Goal: Information Seeking & Learning: Learn about a topic

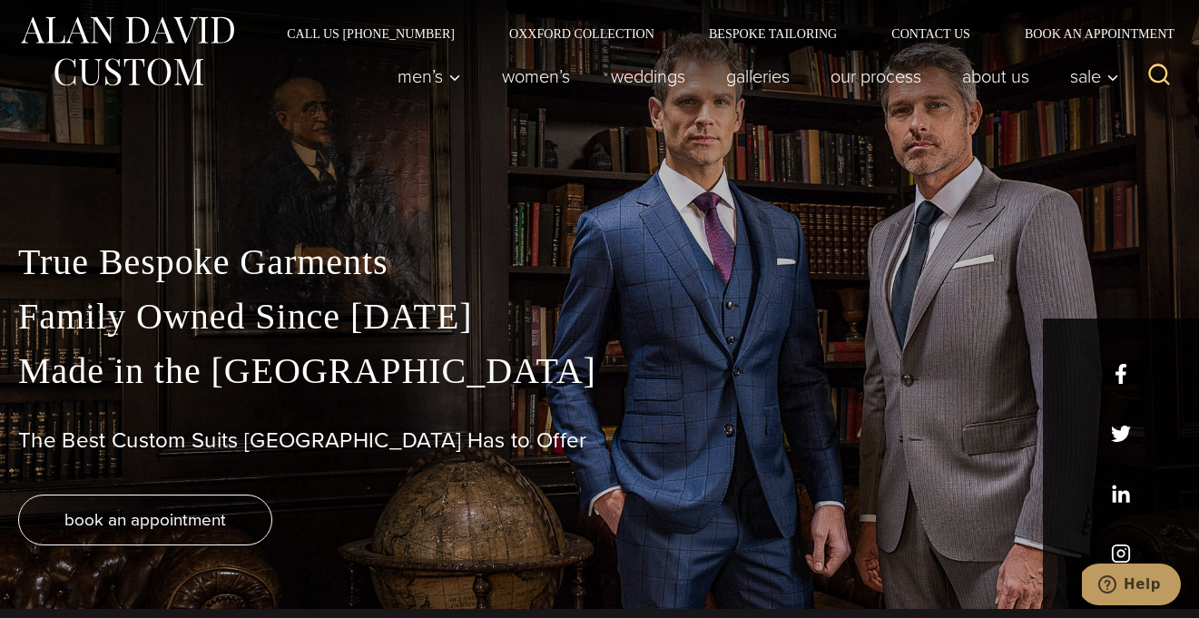
scroll to position [11, 0]
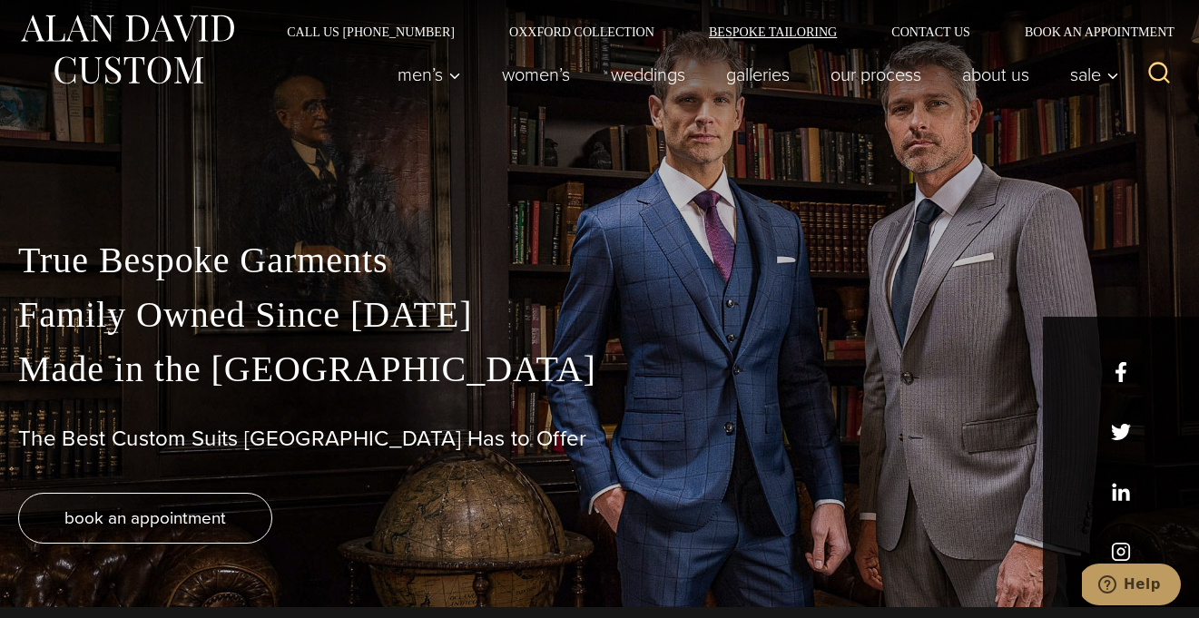
click at [735, 31] on link "Bespoke Tailoring" at bounding box center [772, 31] width 182 height 13
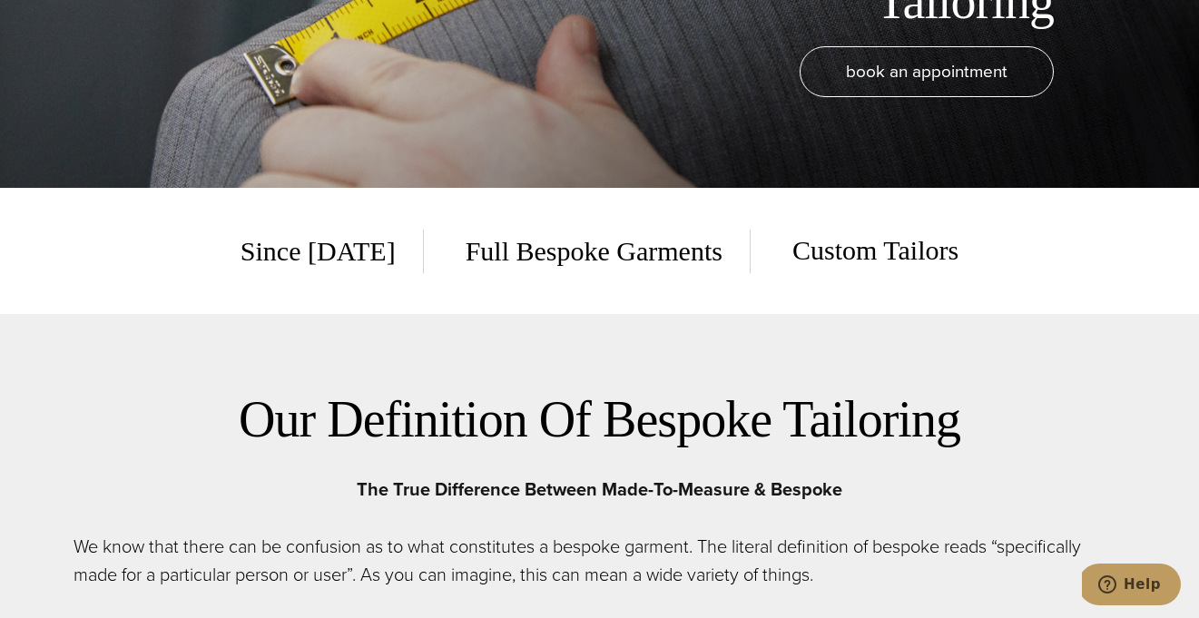
scroll to position [431, 0]
click at [622, 256] on span "Full Bespoke Garments" at bounding box center [594, 251] width 312 height 44
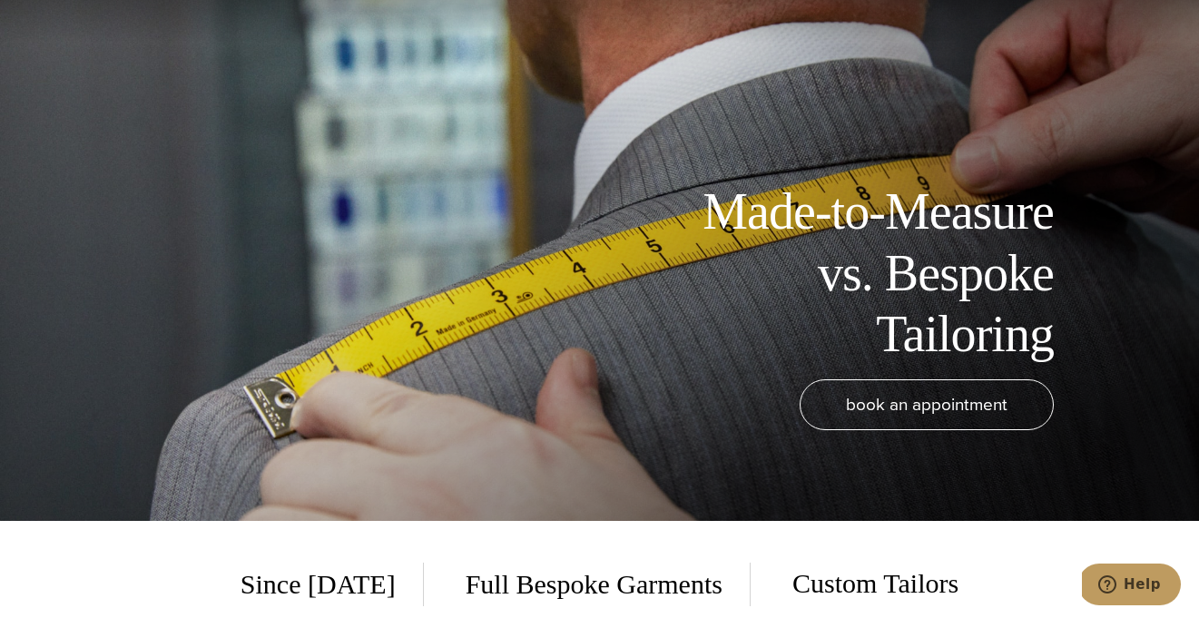
scroll to position [0, 0]
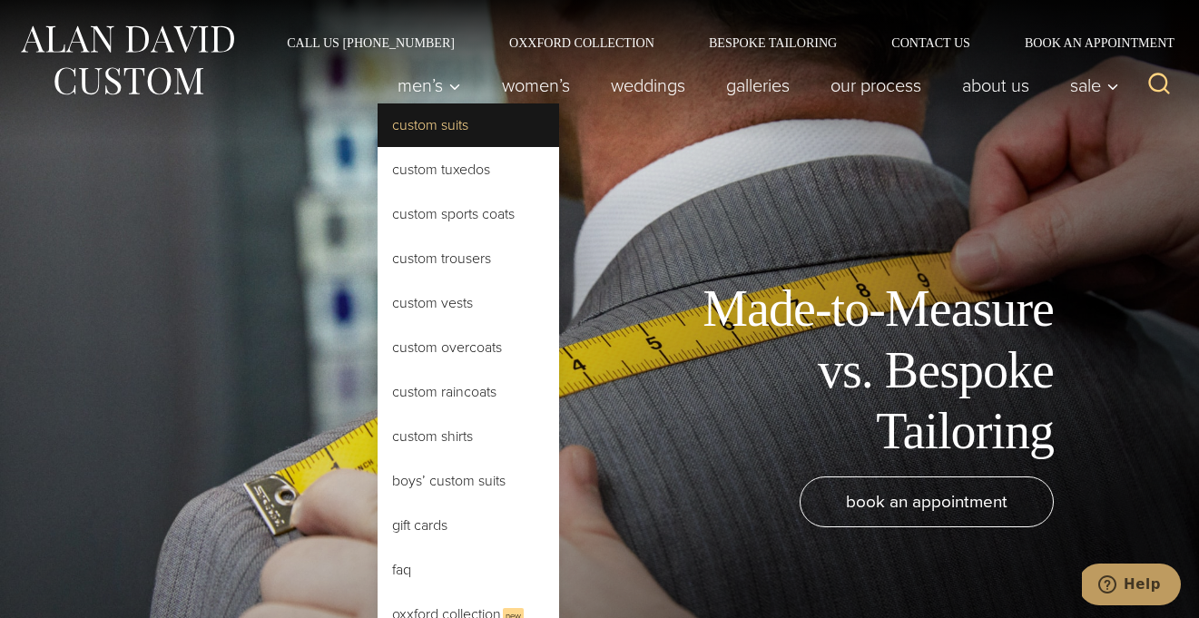
click at [426, 121] on link "Custom Suits" at bounding box center [467, 125] width 181 height 44
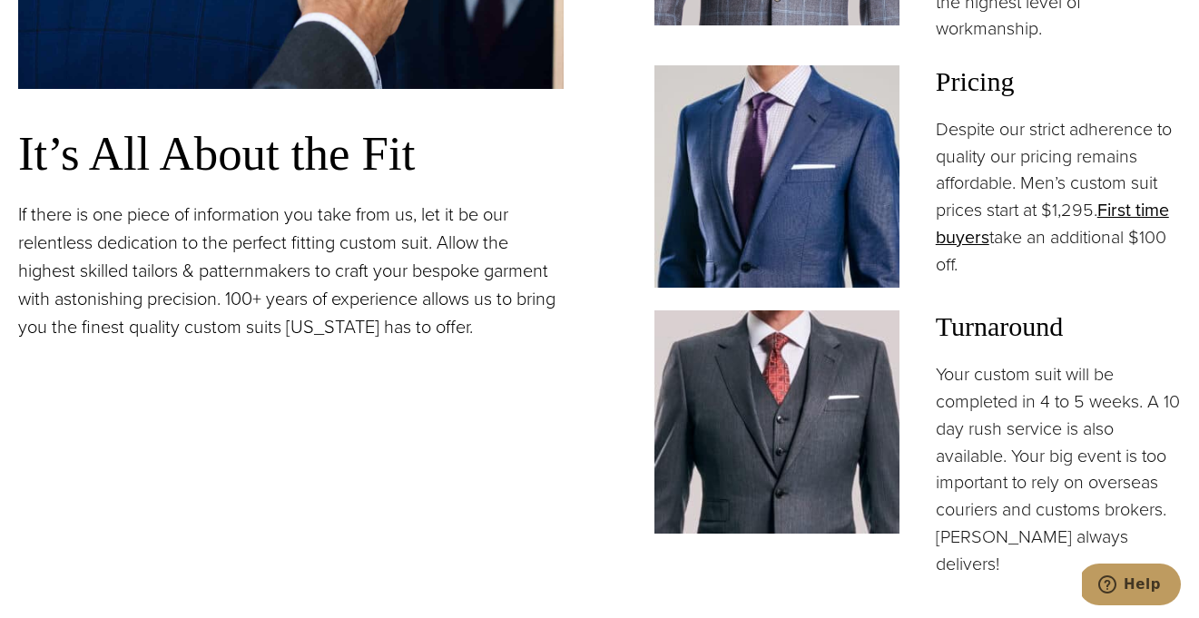
scroll to position [1439, 0]
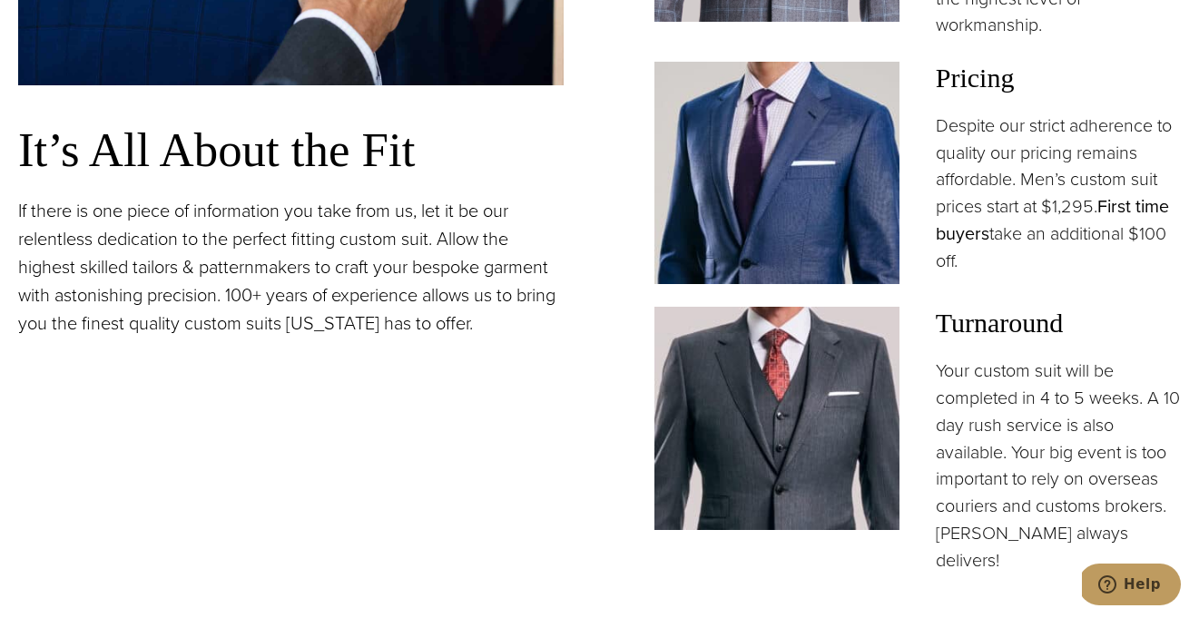
click at [1118, 205] on link "First time buyers" at bounding box center [1052, 220] width 233 height 54
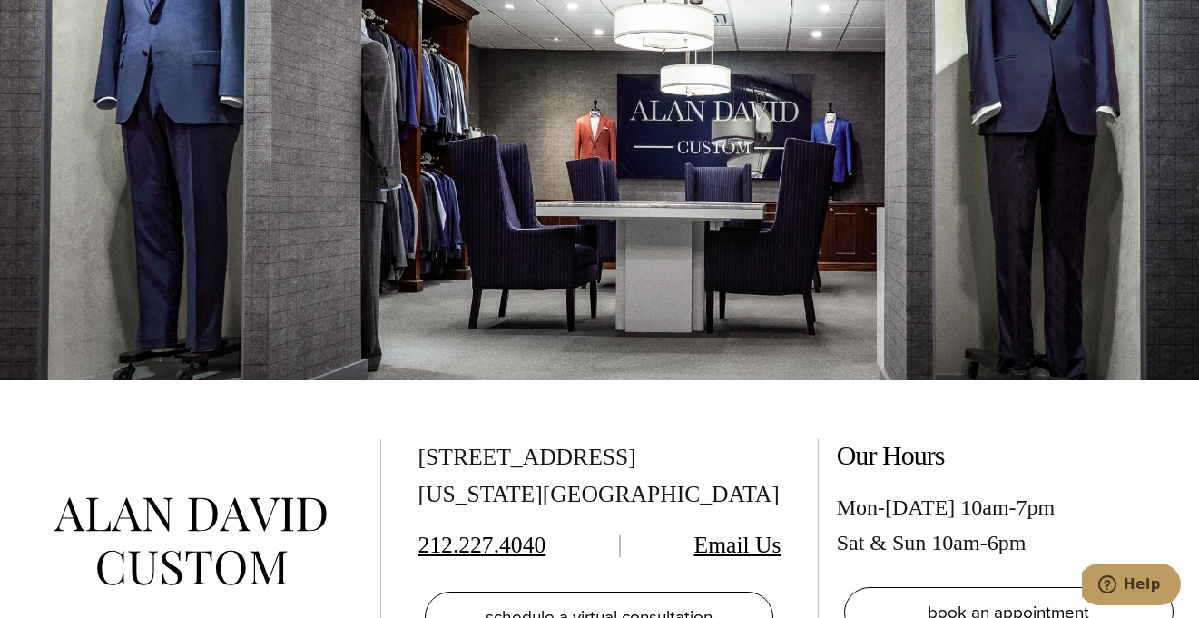
scroll to position [3202, 0]
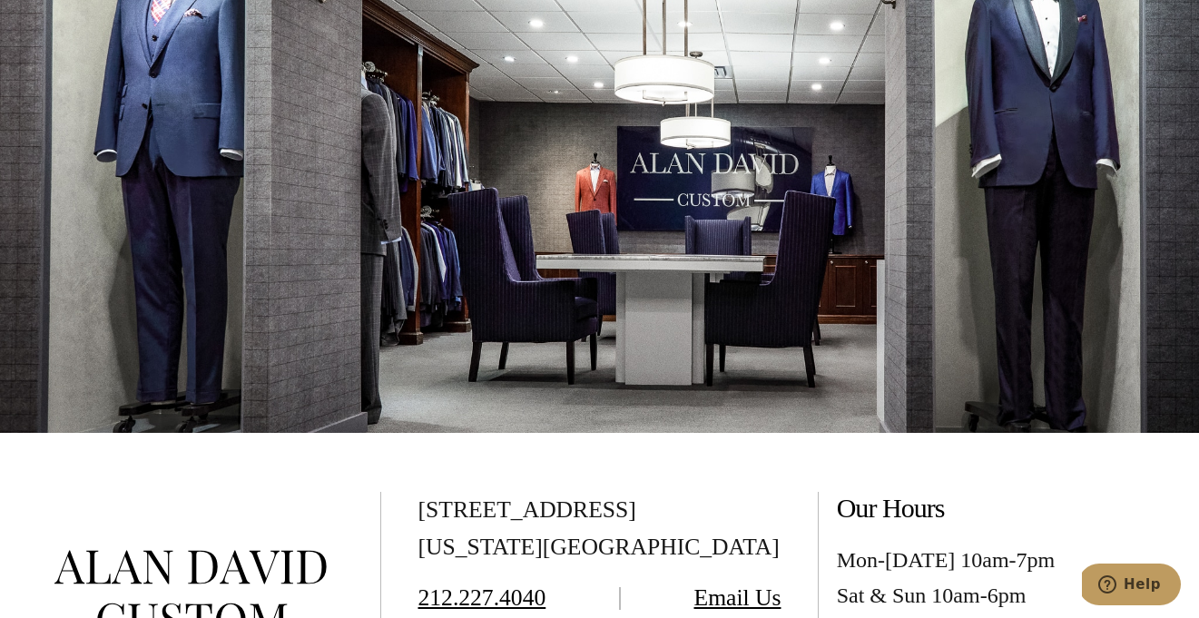
click at [764, 195] on div at bounding box center [599, 124] width 1199 height 618
click at [775, 193] on div at bounding box center [599, 124] width 1199 height 618
click at [889, 161] on div at bounding box center [599, 124] width 1199 height 618
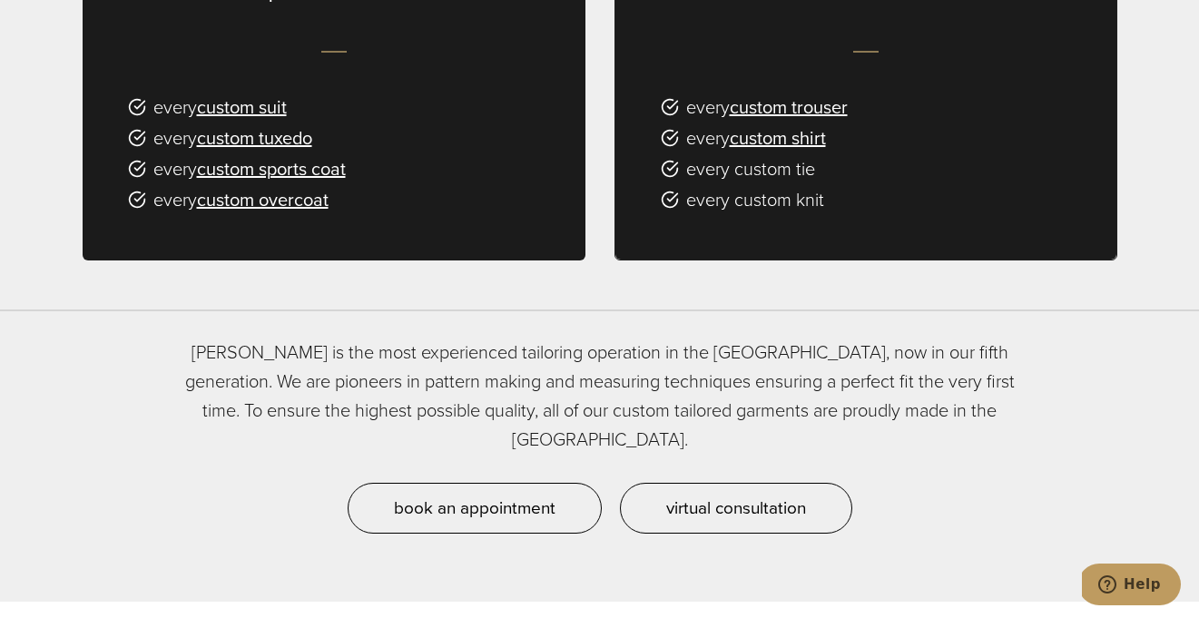
scroll to position [1245, 0]
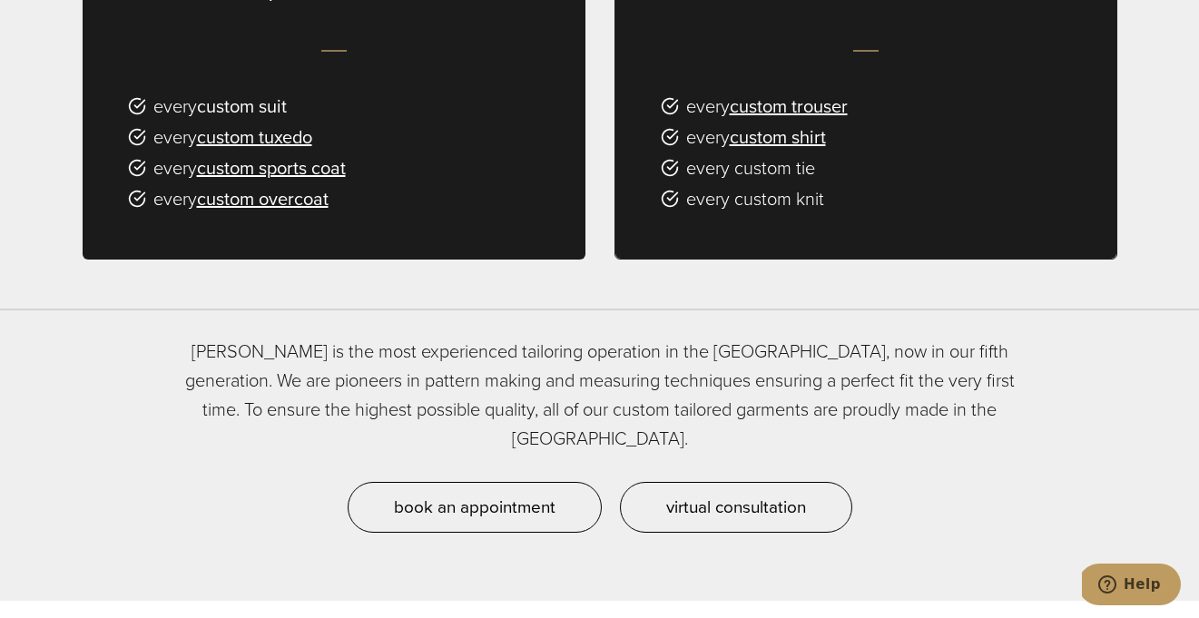
click at [277, 93] on link "custom suit" at bounding box center [242, 106] width 90 height 27
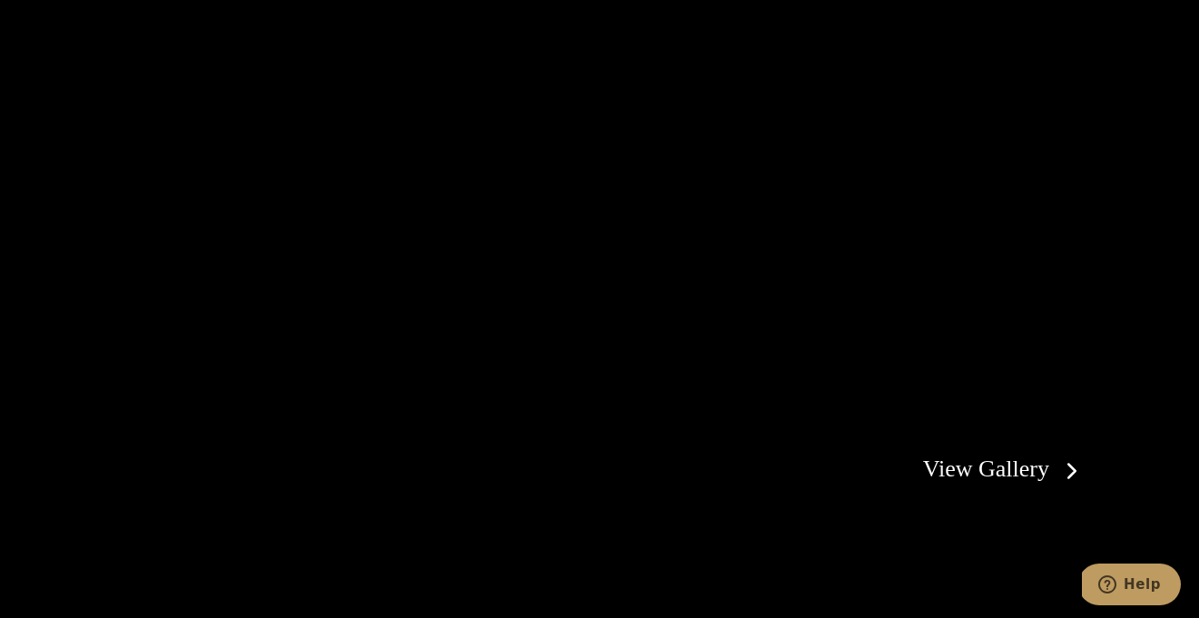
scroll to position [3154, 0]
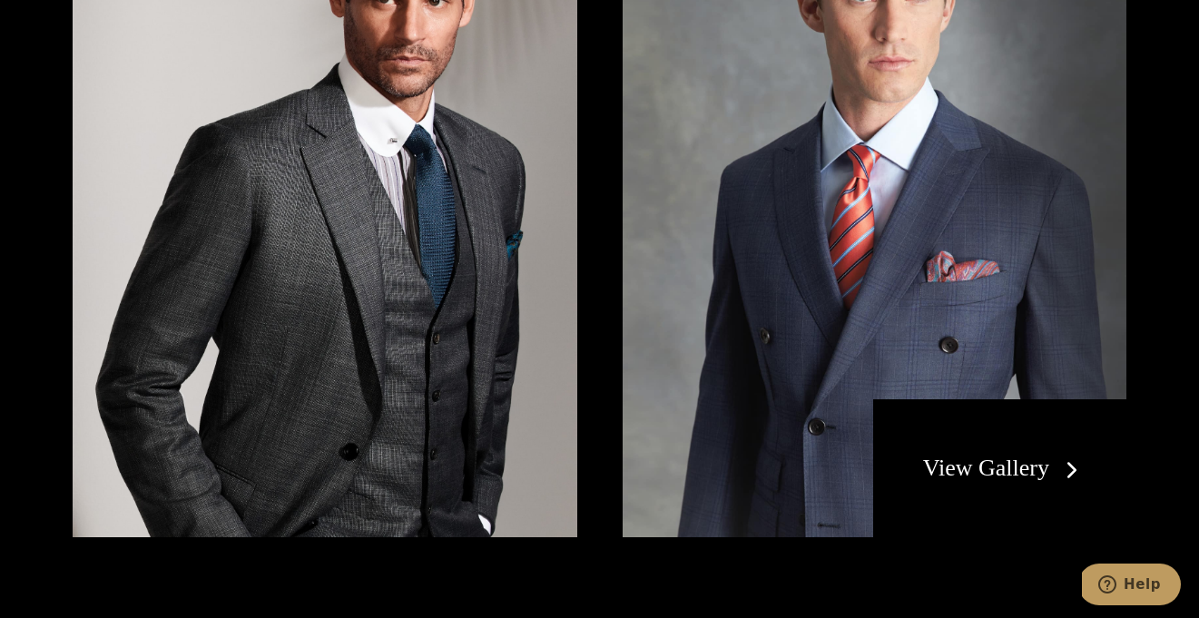
click at [941, 455] on link "View Gallery" at bounding box center [1004, 468] width 162 height 26
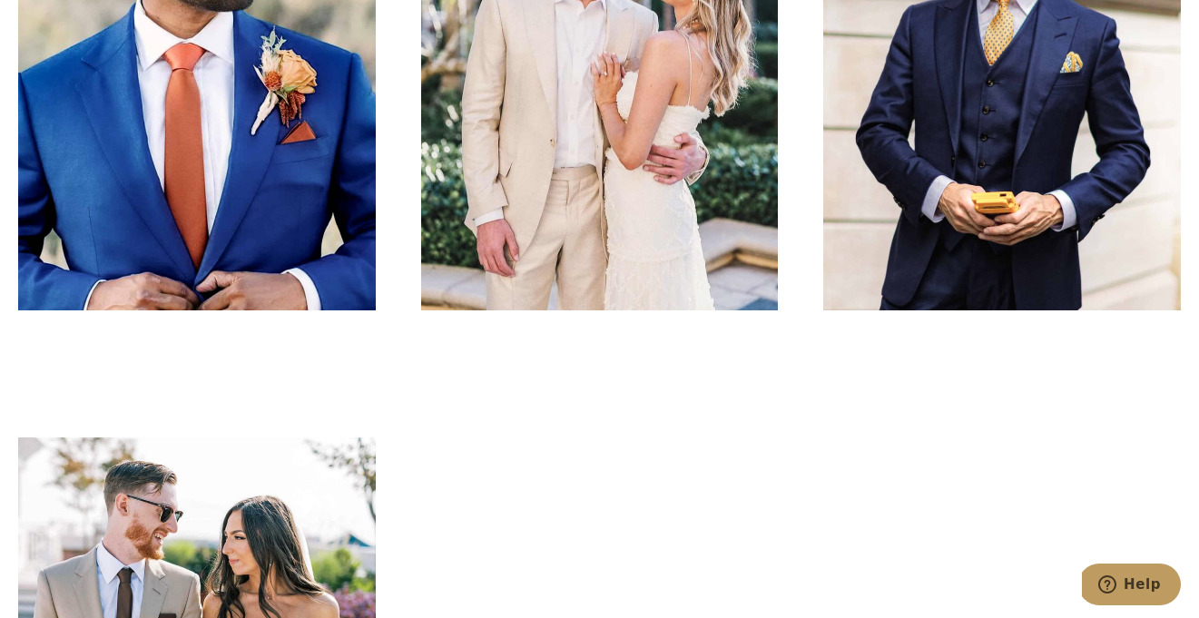
scroll to position [3329, 0]
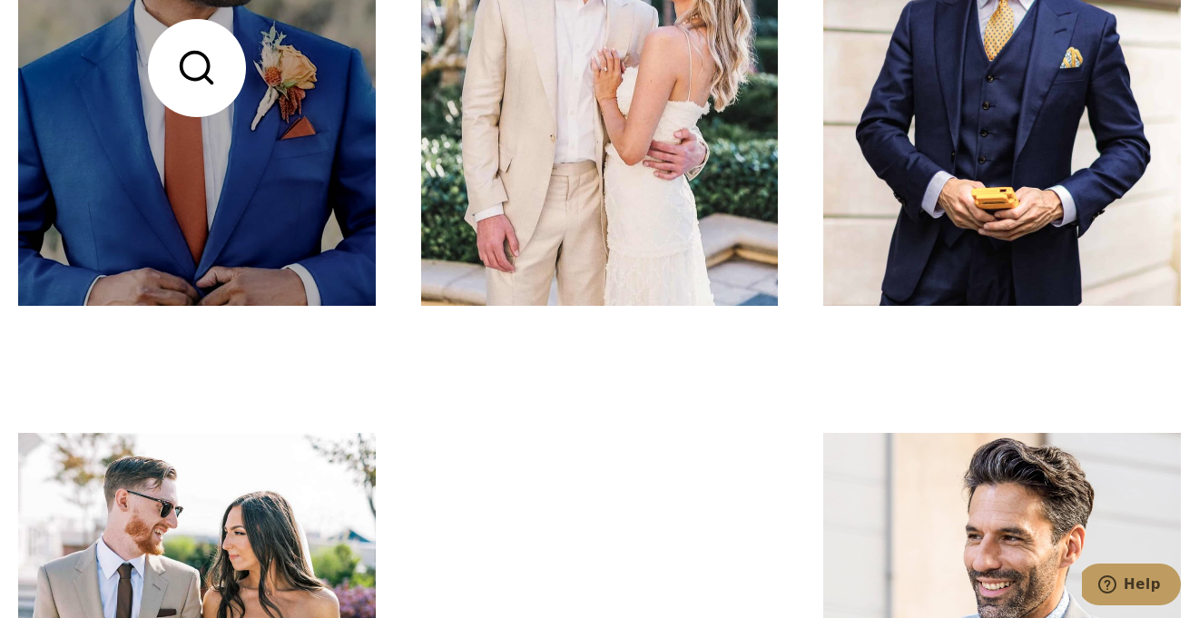
click at [275, 242] on link at bounding box center [197, 67] width 358 height 476
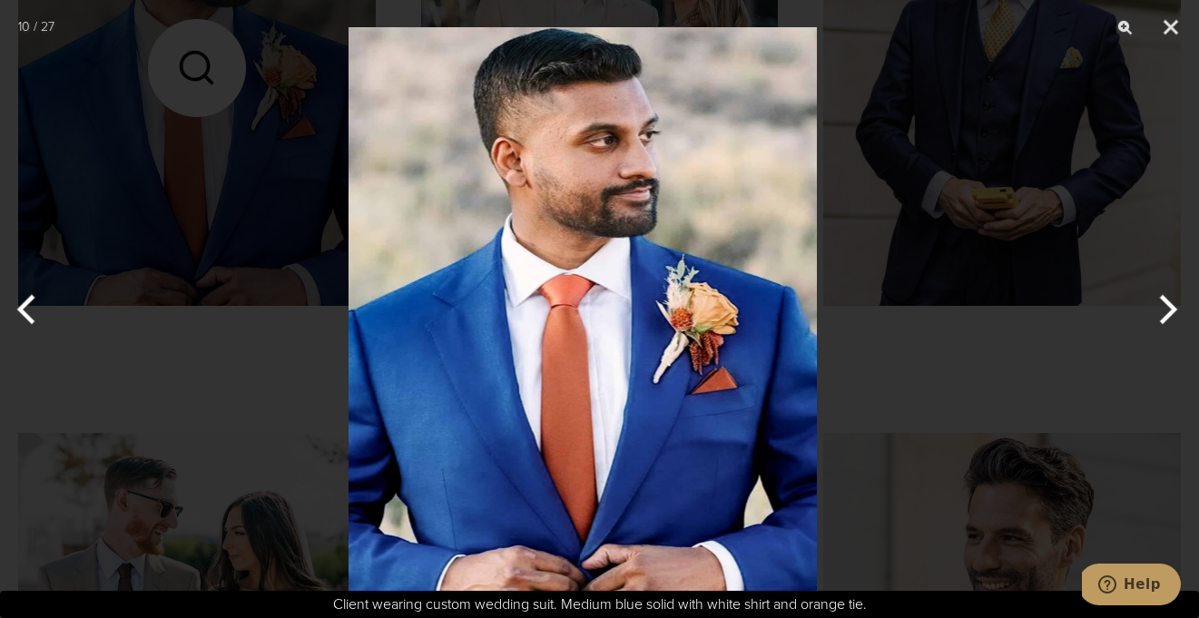
click at [437, 309] on img at bounding box center [582, 309] width 468 height 618
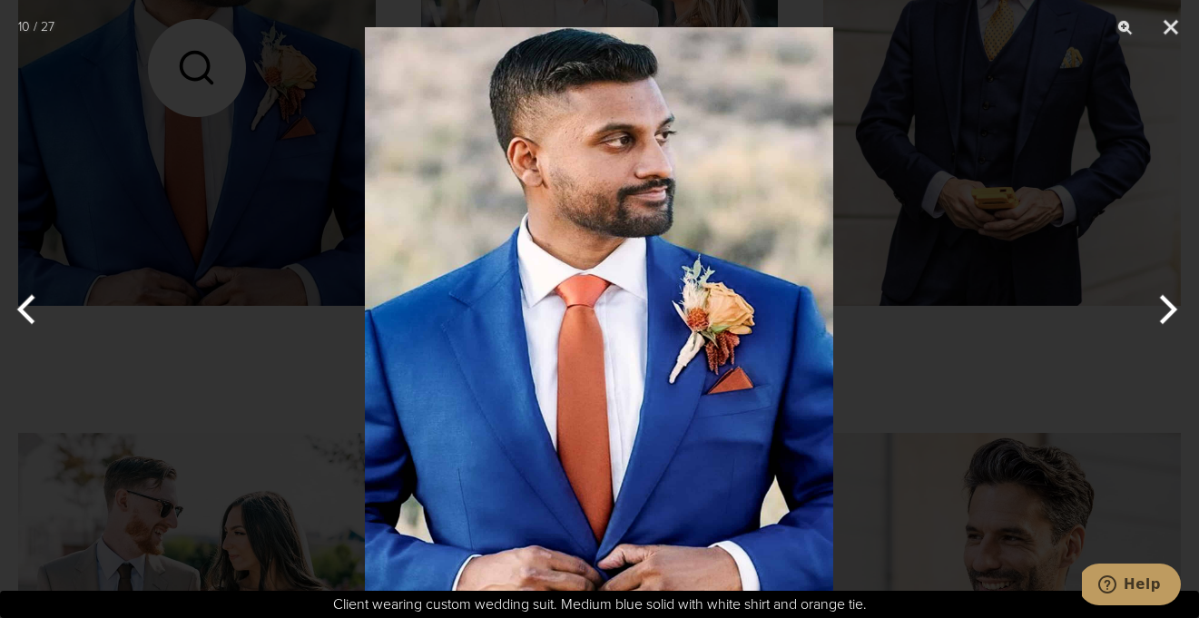
click at [449, 264] on img at bounding box center [599, 309] width 468 height 618
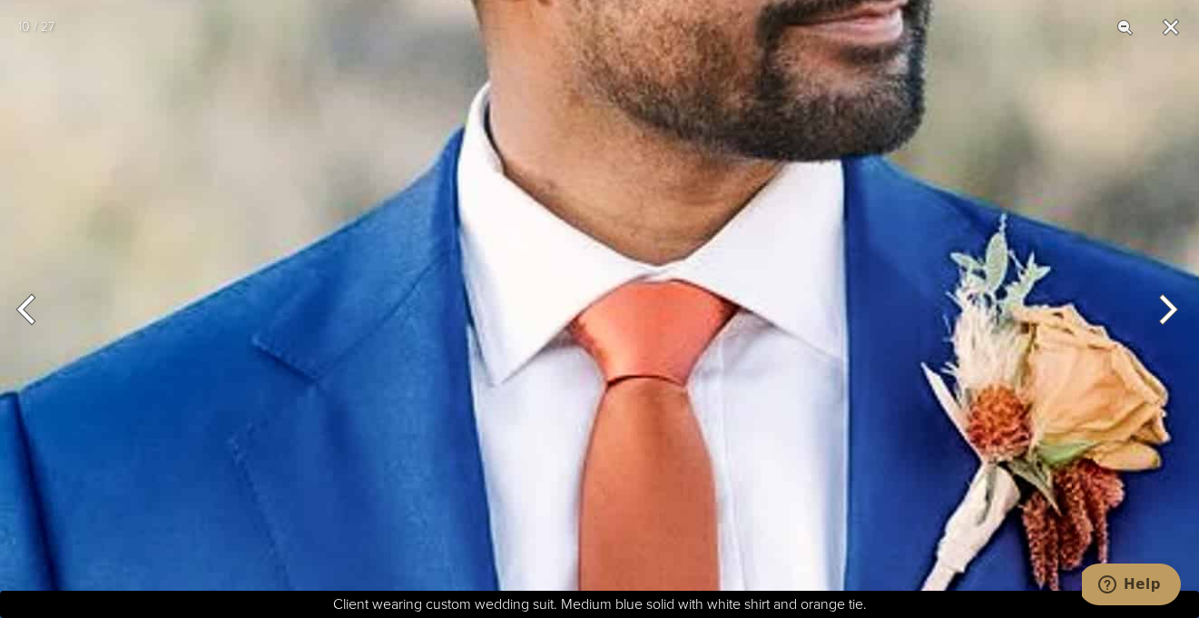
click at [414, 314] on img at bounding box center [702, 390] width 1405 height 1854
click at [30, 324] on button "Previous" at bounding box center [34, 309] width 68 height 91
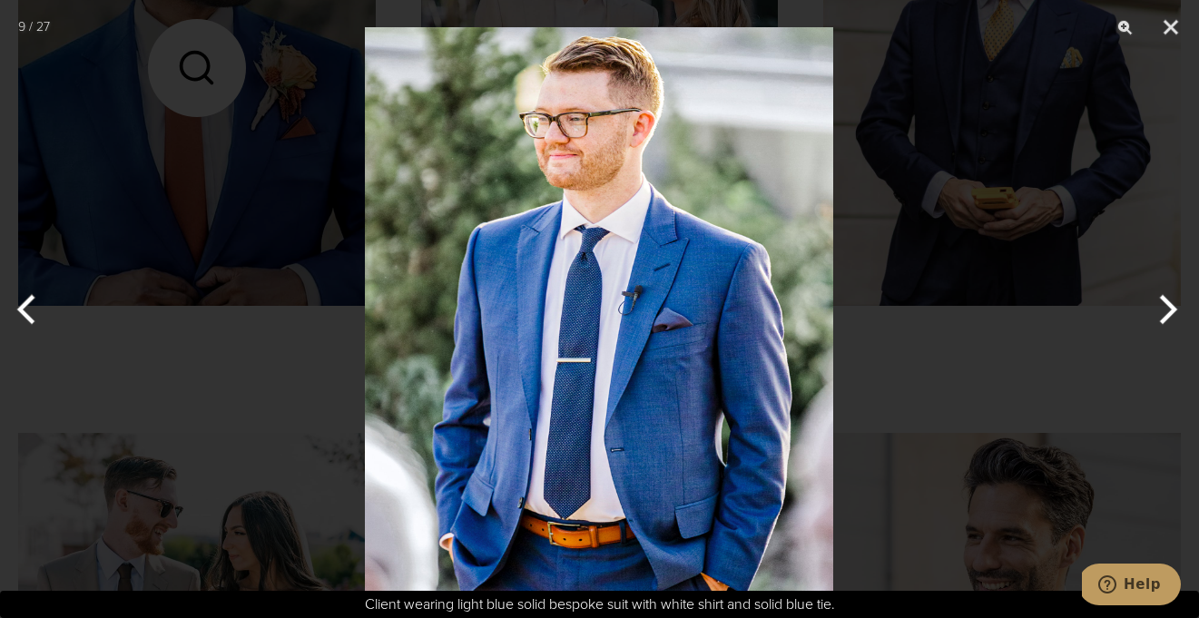
click at [912, 143] on div at bounding box center [599, 309] width 1199 height 618
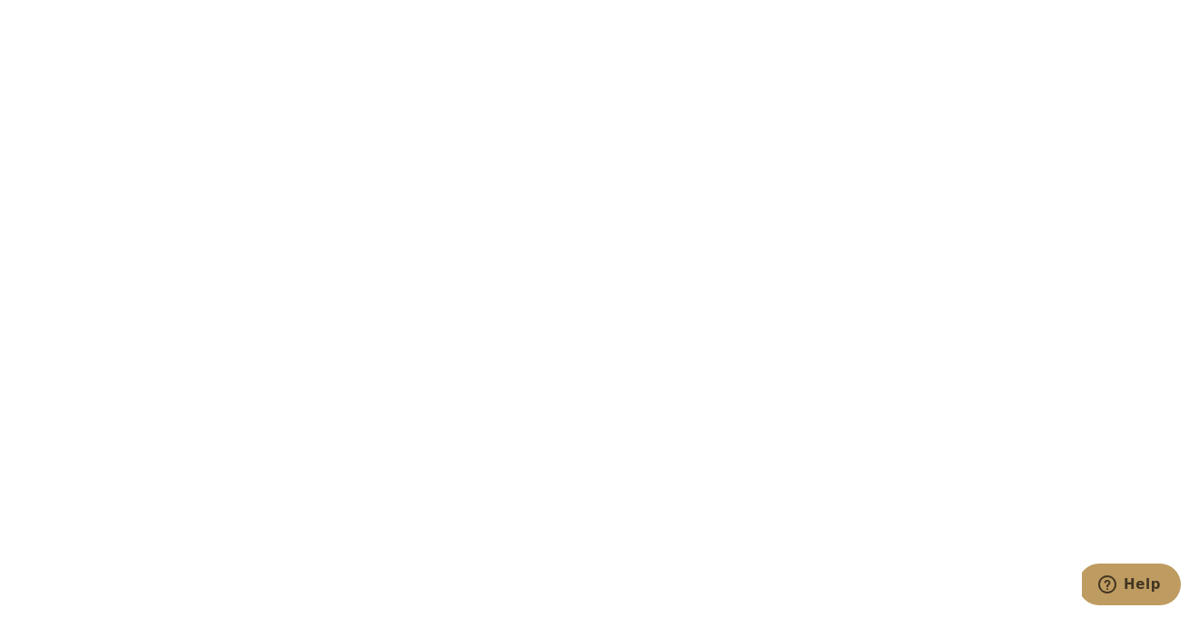
scroll to position [6909, 0]
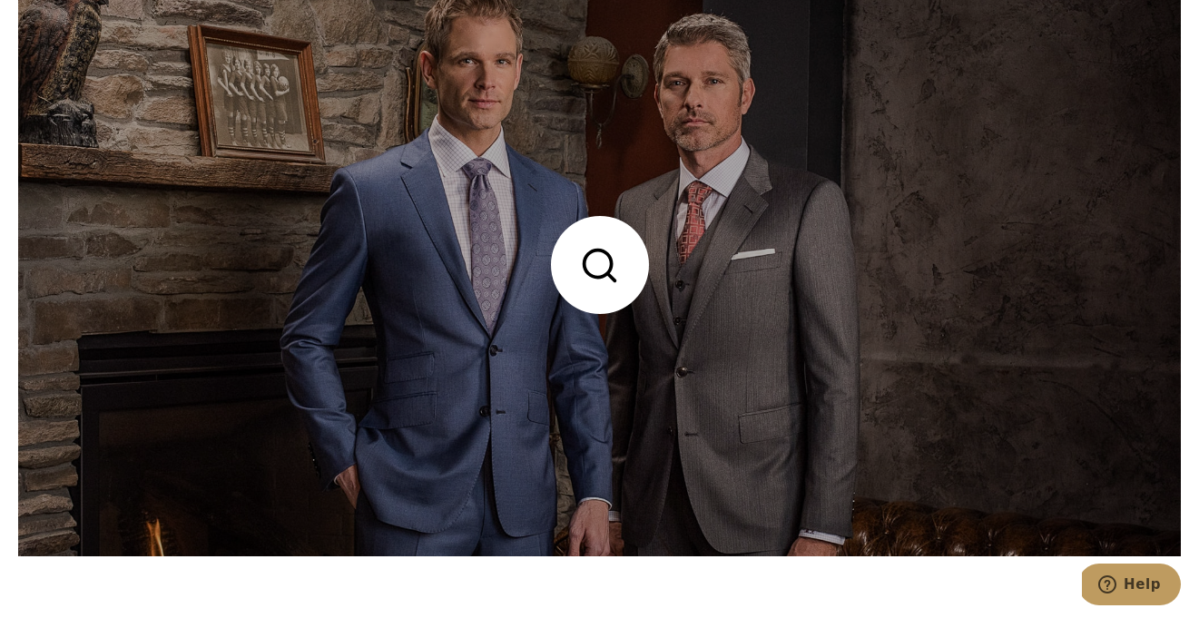
click at [659, 397] on link at bounding box center [599, 266] width 1162 height 582
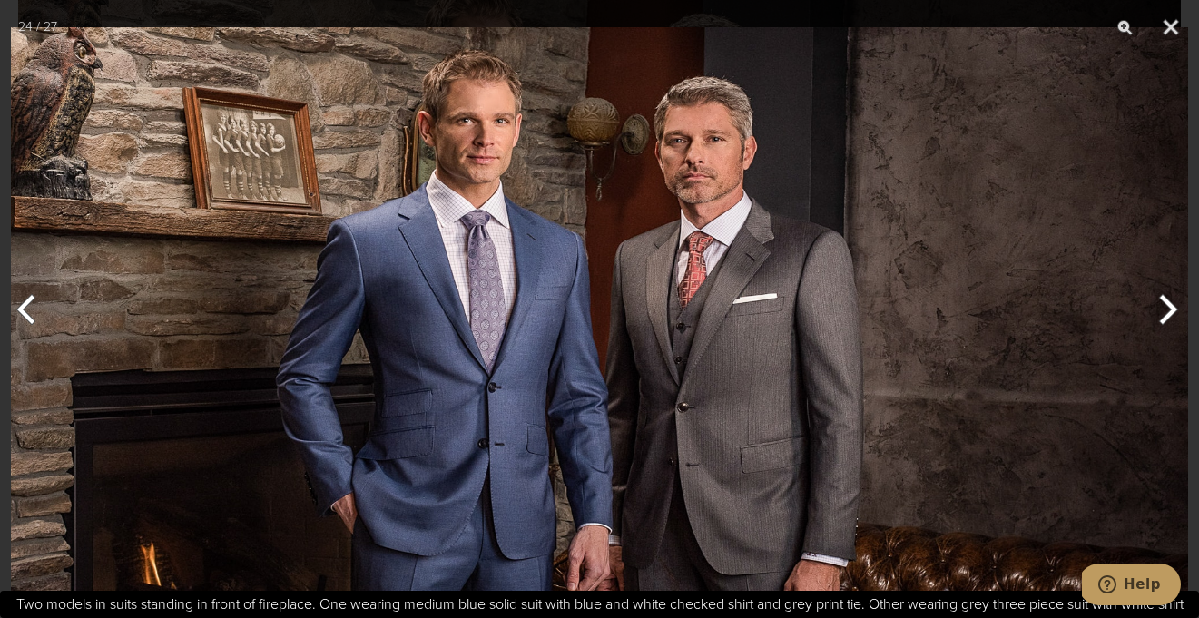
click at [1181, 314] on button "Next" at bounding box center [1165, 309] width 68 height 91
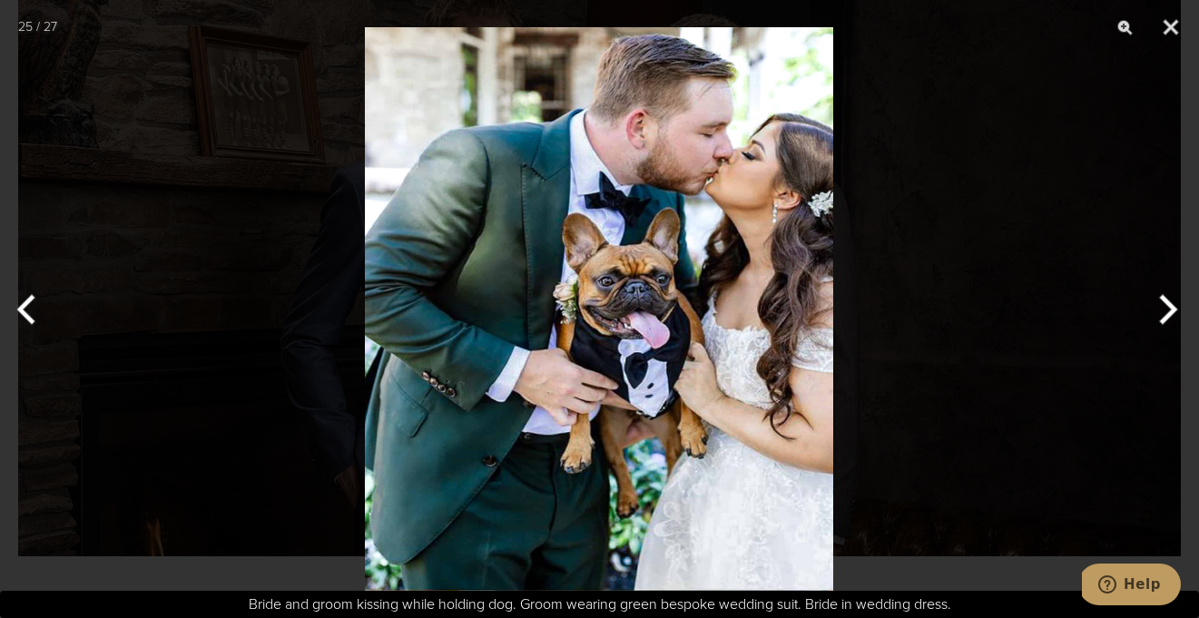
click at [1184, 311] on button "Next" at bounding box center [1165, 309] width 68 height 91
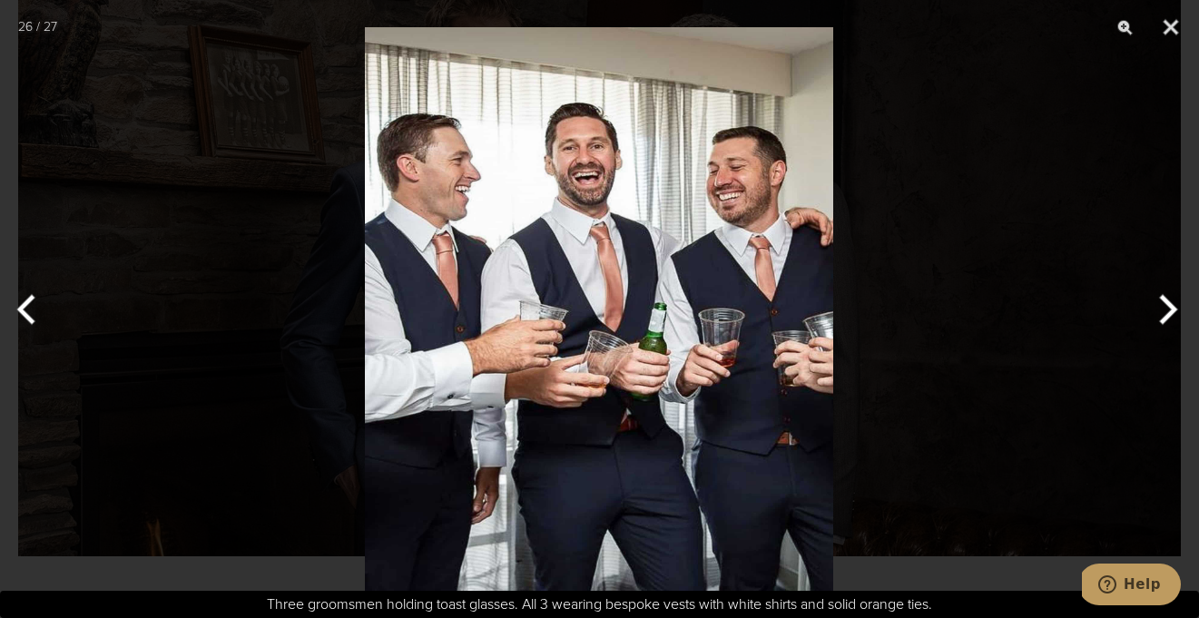
click at [1186, 311] on button "Next" at bounding box center [1165, 309] width 68 height 91
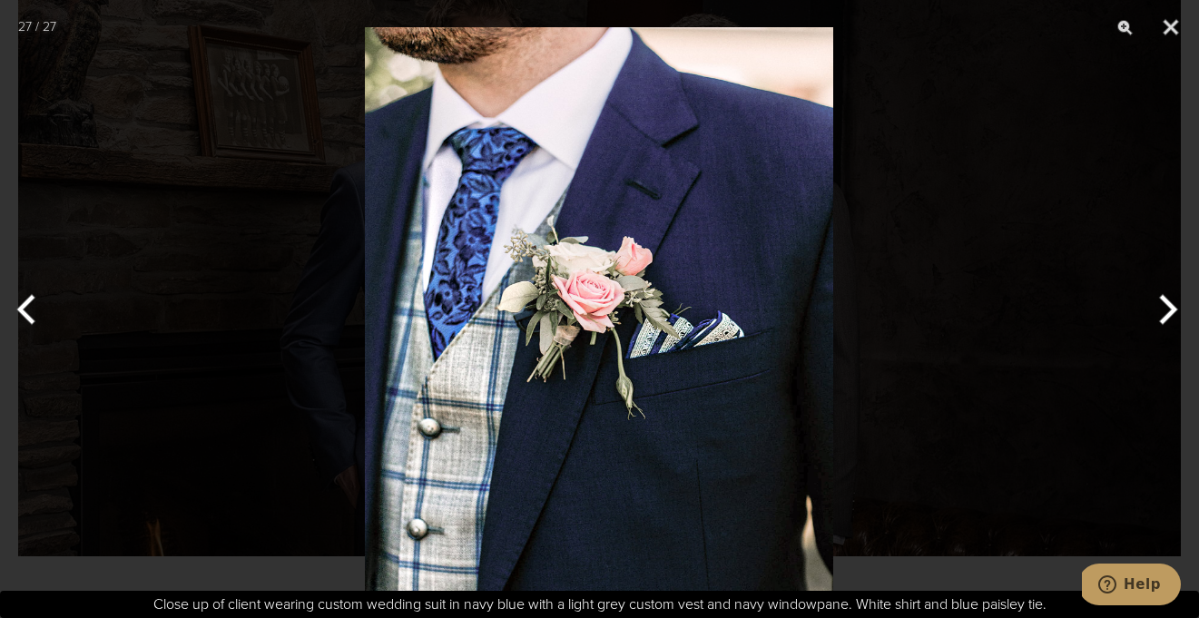
click at [1186, 310] on button "Next" at bounding box center [1165, 309] width 68 height 91
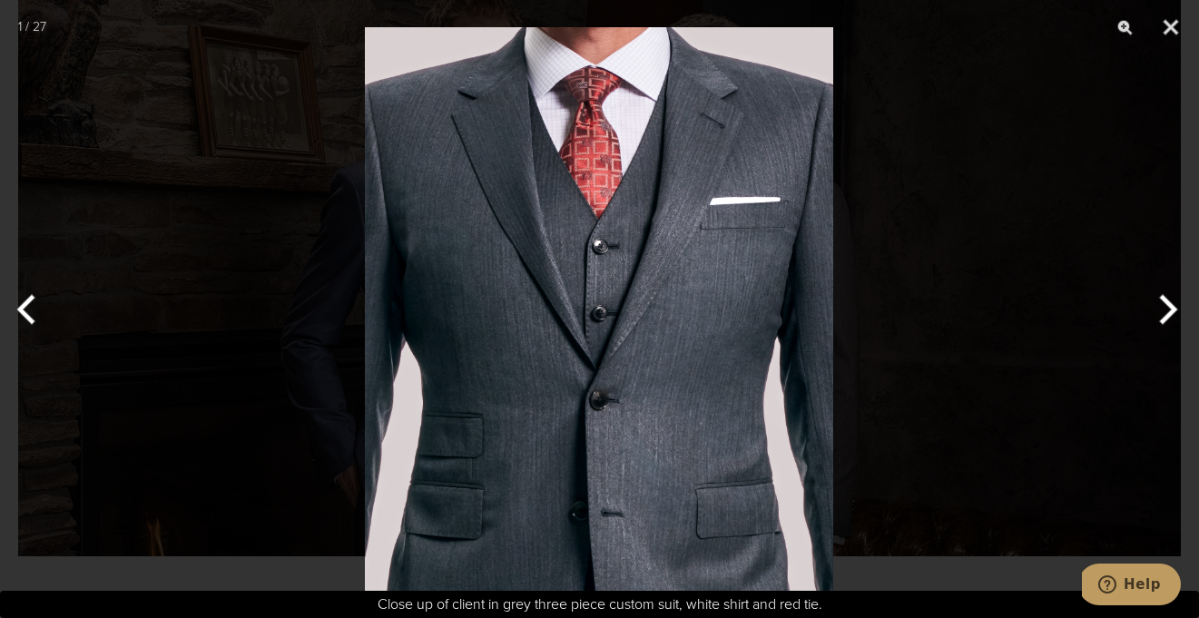
click at [1131, 309] on button "Next" at bounding box center [1165, 309] width 68 height 91
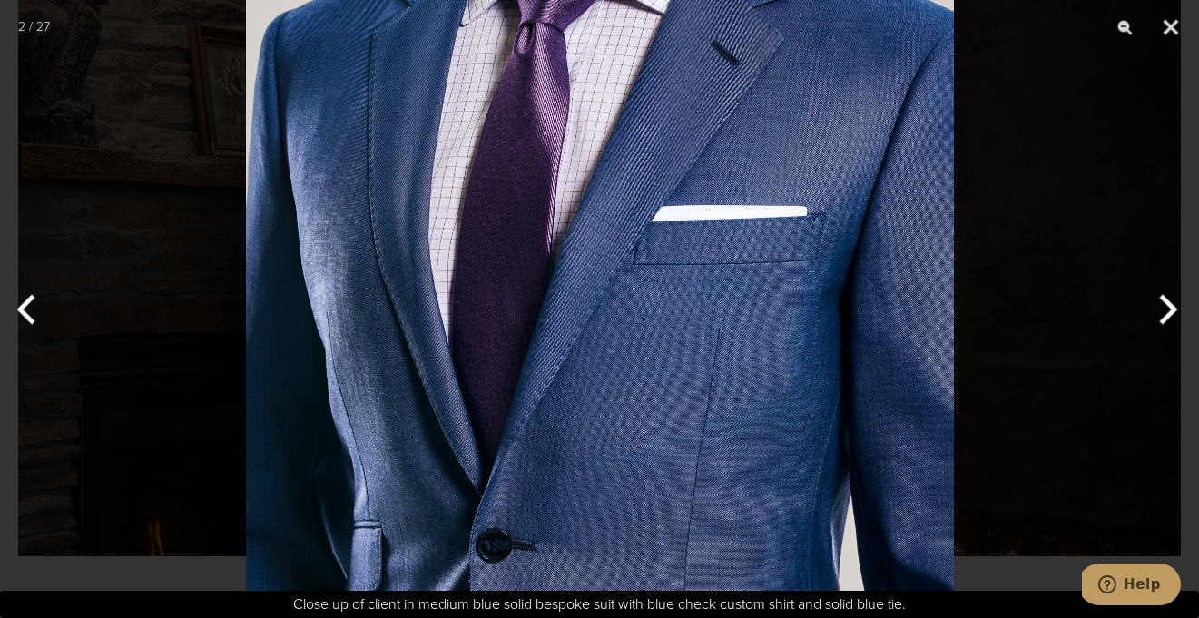
click at [1166, 305] on button "Next" at bounding box center [1165, 309] width 68 height 91
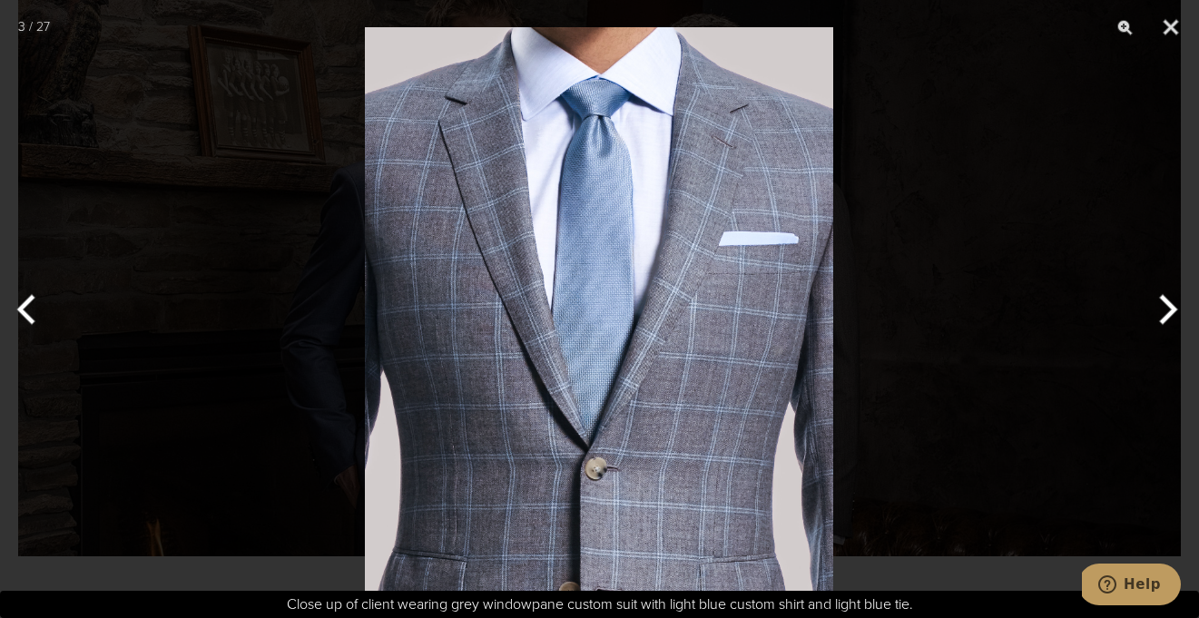
click at [1166, 309] on button "Next" at bounding box center [1165, 309] width 68 height 91
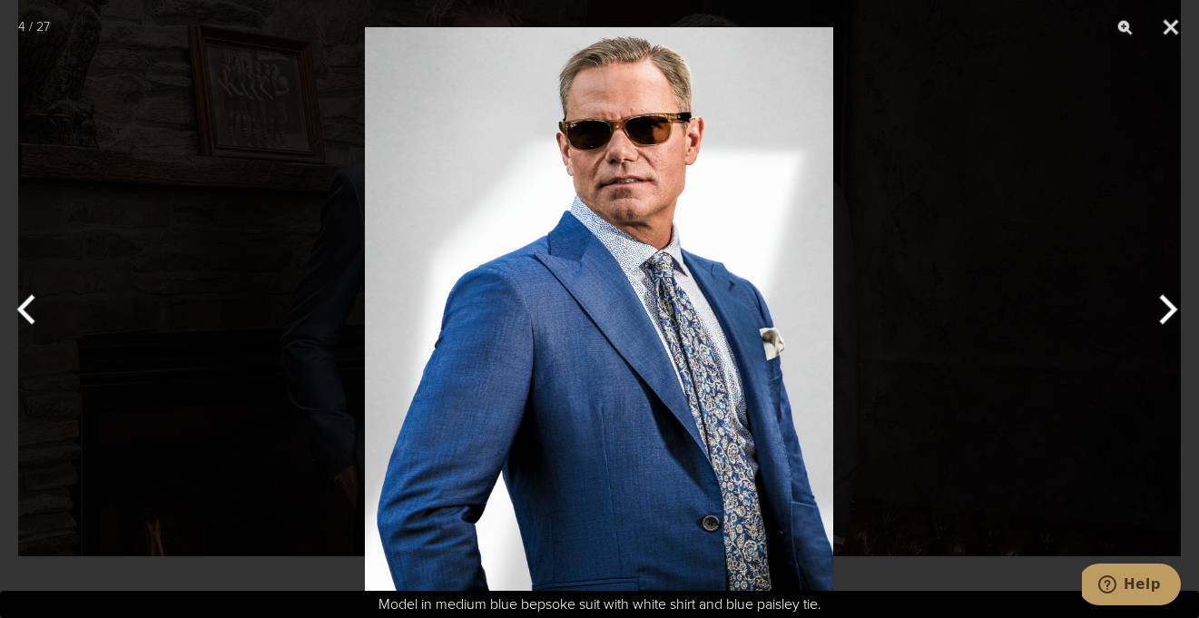
click at [1166, 309] on button "Next" at bounding box center [1165, 309] width 68 height 91
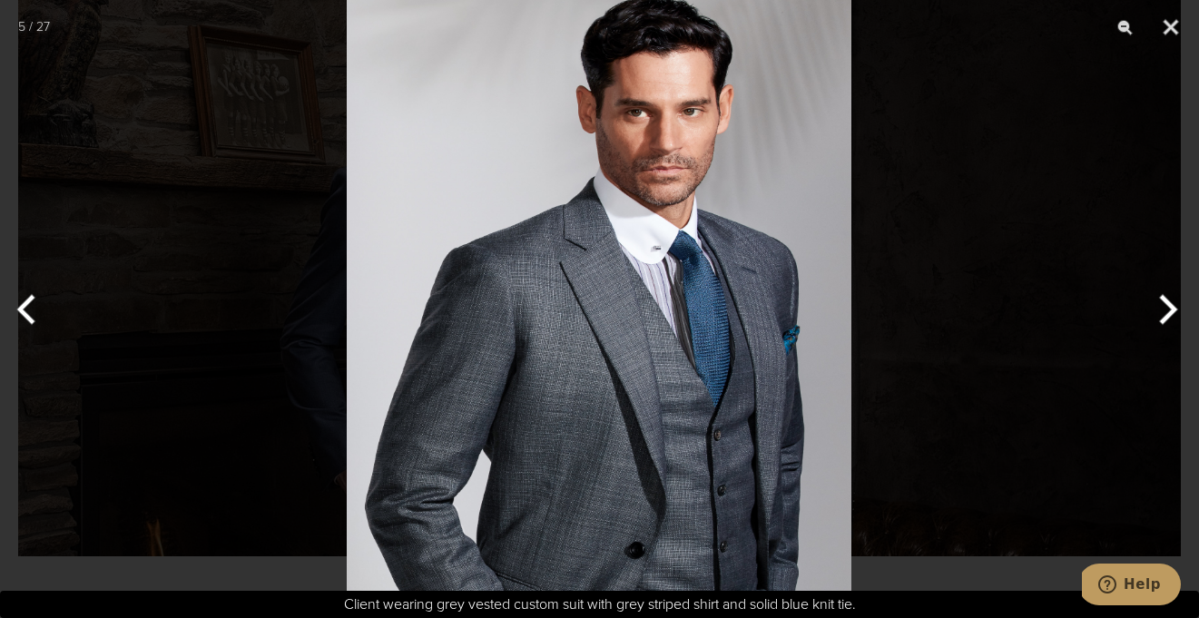
click at [1167, 308] on button "Next" at bounding box center [1165, 309] width 68 height 91
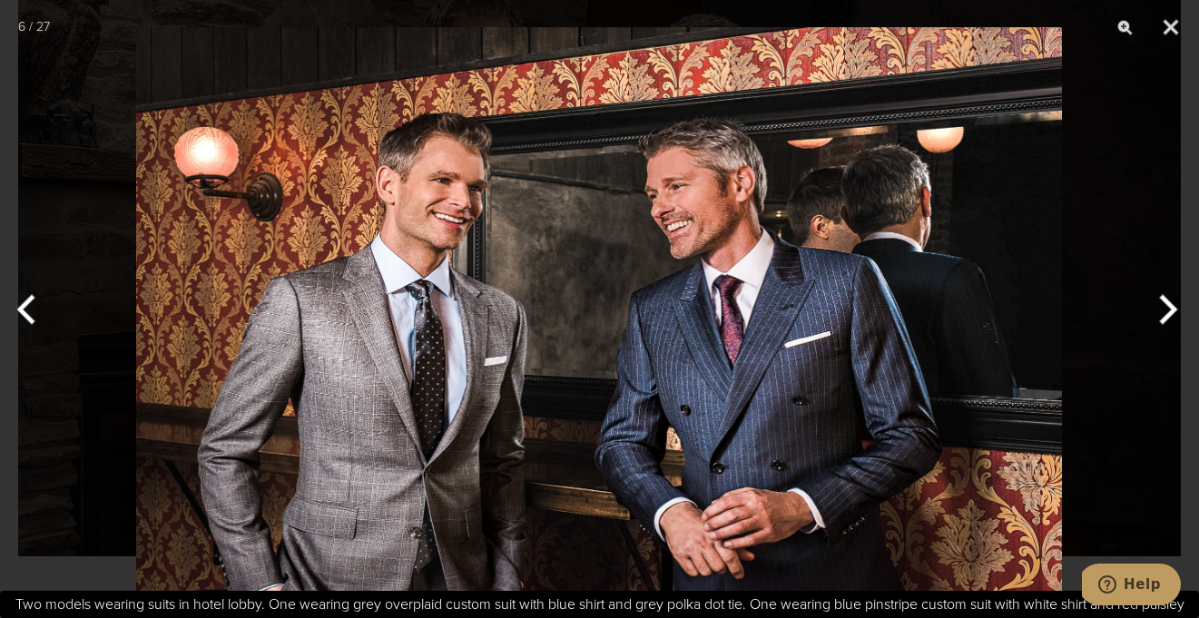
click at [1167, 307] on button "Next" at bounding box center [1165, 309] width 68 height 91
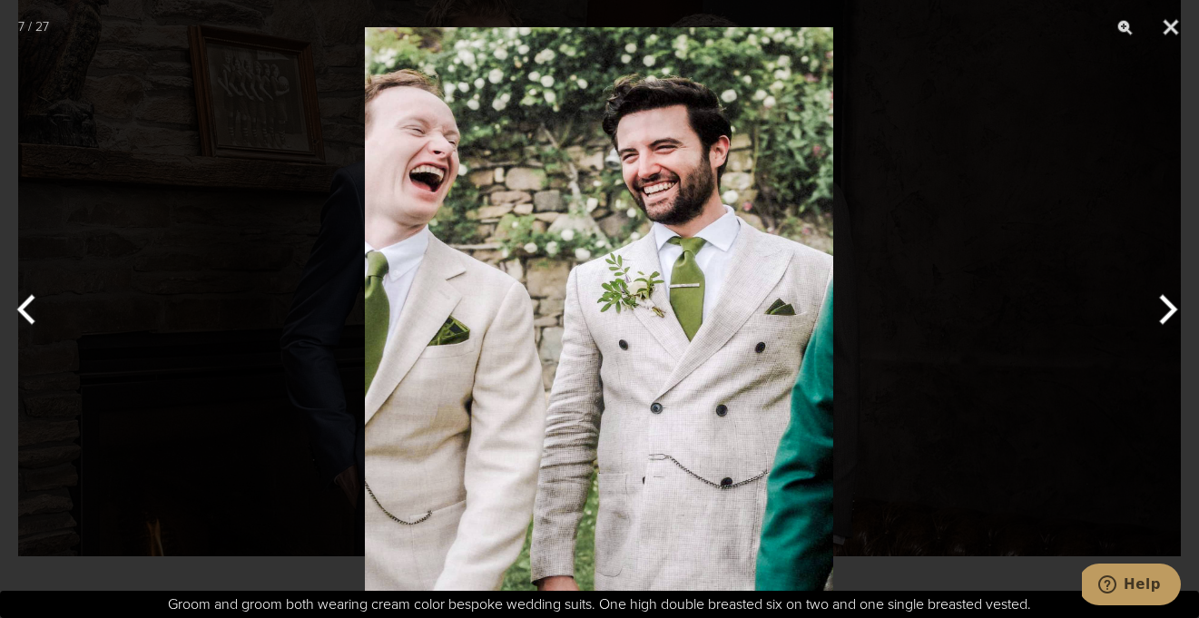
click at [1167, 308] on button "Next" at bounding box center [1165, 309] width 68 height 91
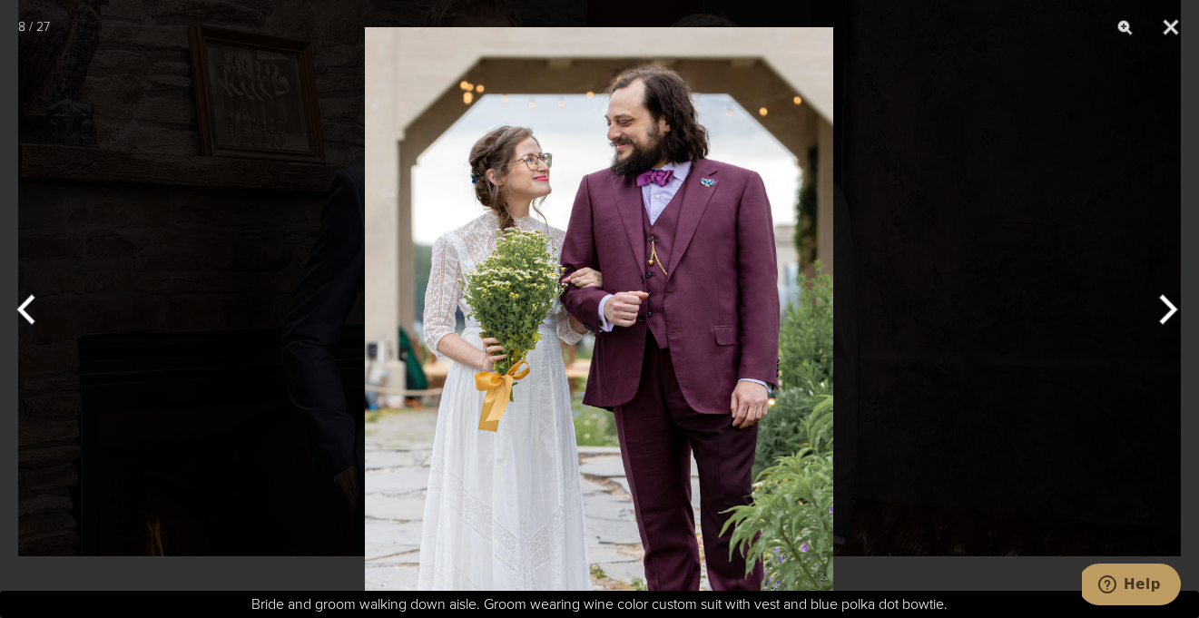
click at [1166, 308] on button "Next" at bounding box center [1165, 309] width 68 height 91
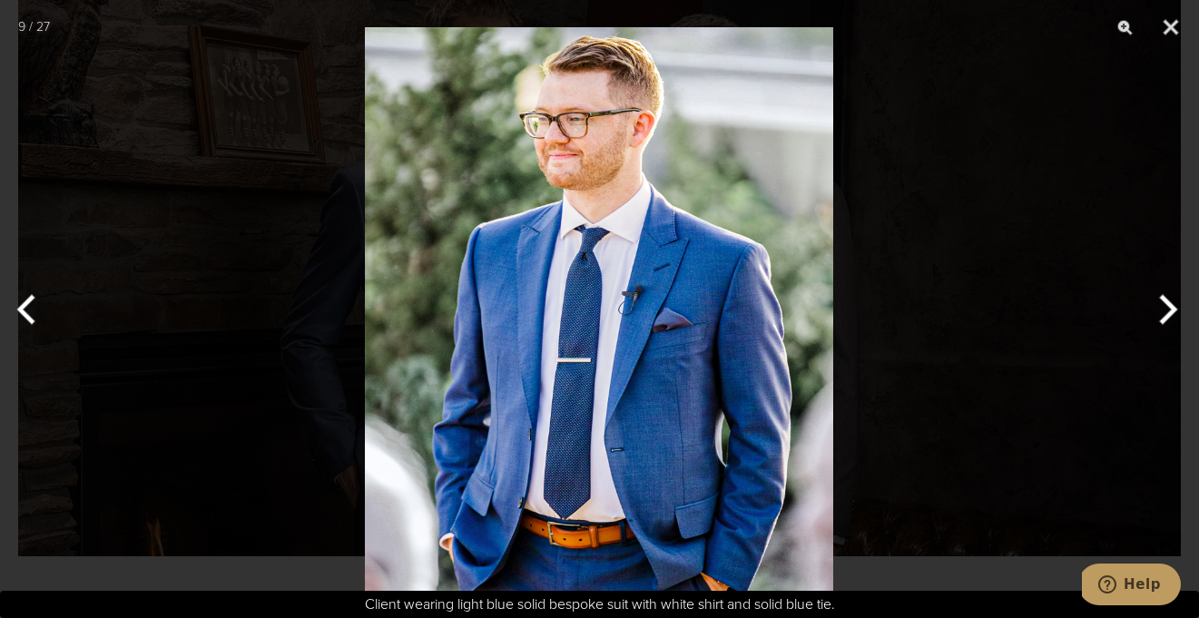
click at [1166, 308] on button "Next" at bounding box center [1165, 309] width 68 height 91
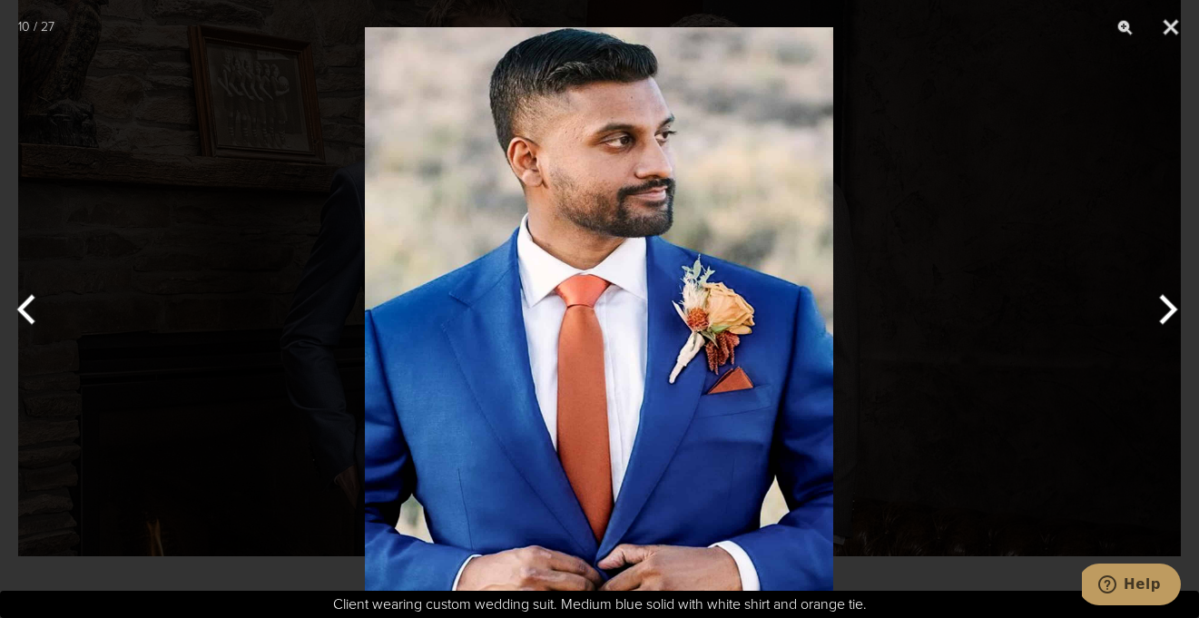
click at [1166, 307] on button "Next" at bounding box center [1165, 309] width 68 height 91
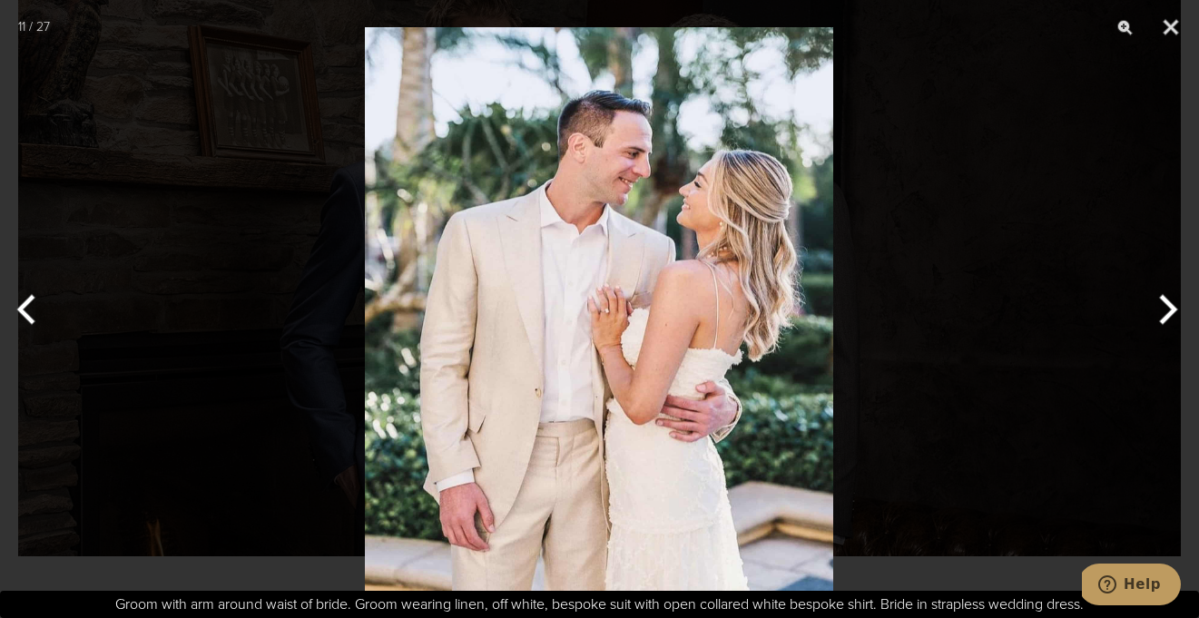
click at [1166, 304] on button "Next" at bounding box center [1165, 309] width 68 height 91
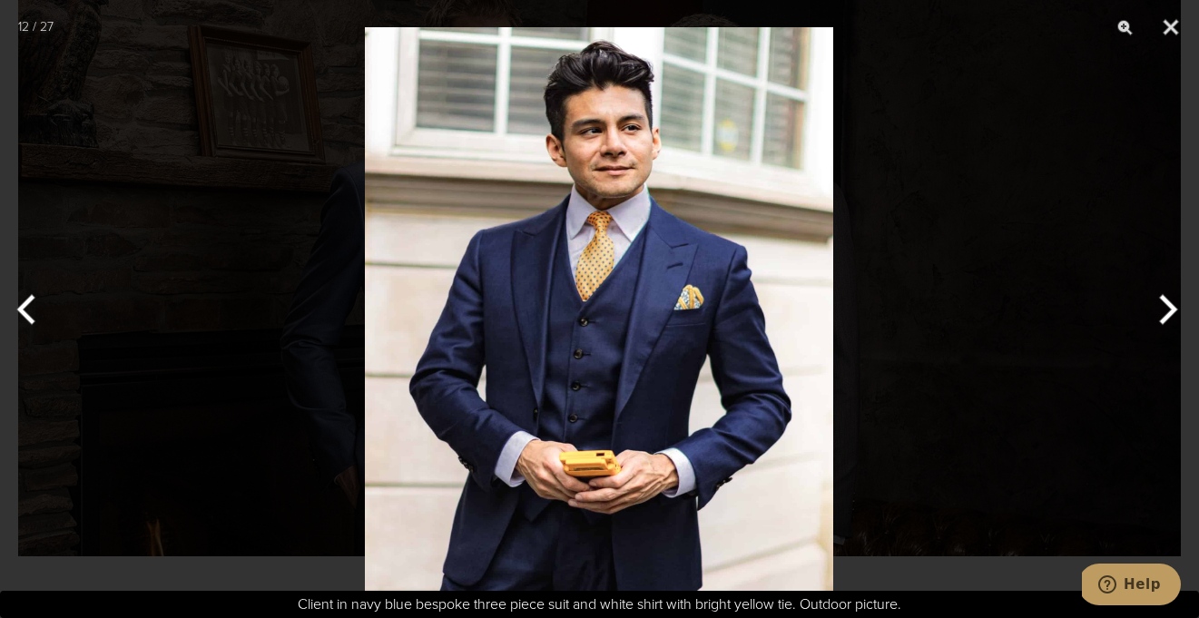
click at [1166, 315] on button "Next" at bounding box center [1165, 309] width 68 height 91
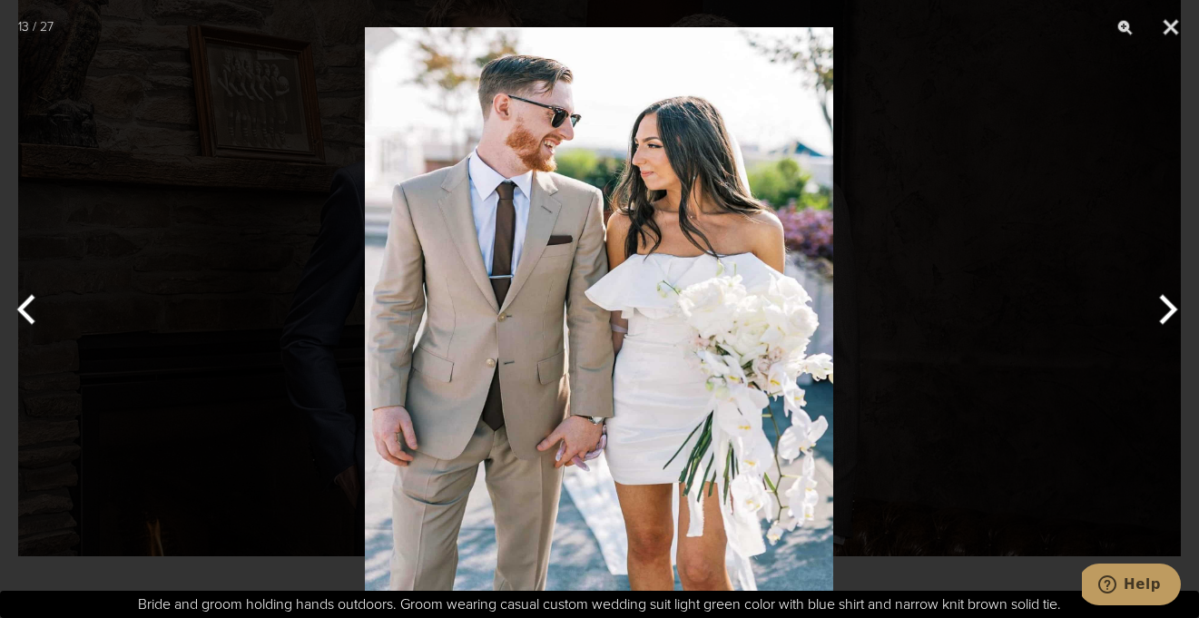
click at [1178, 312] on button "Next" at bounding box center [1165, 309] width 68 height 91
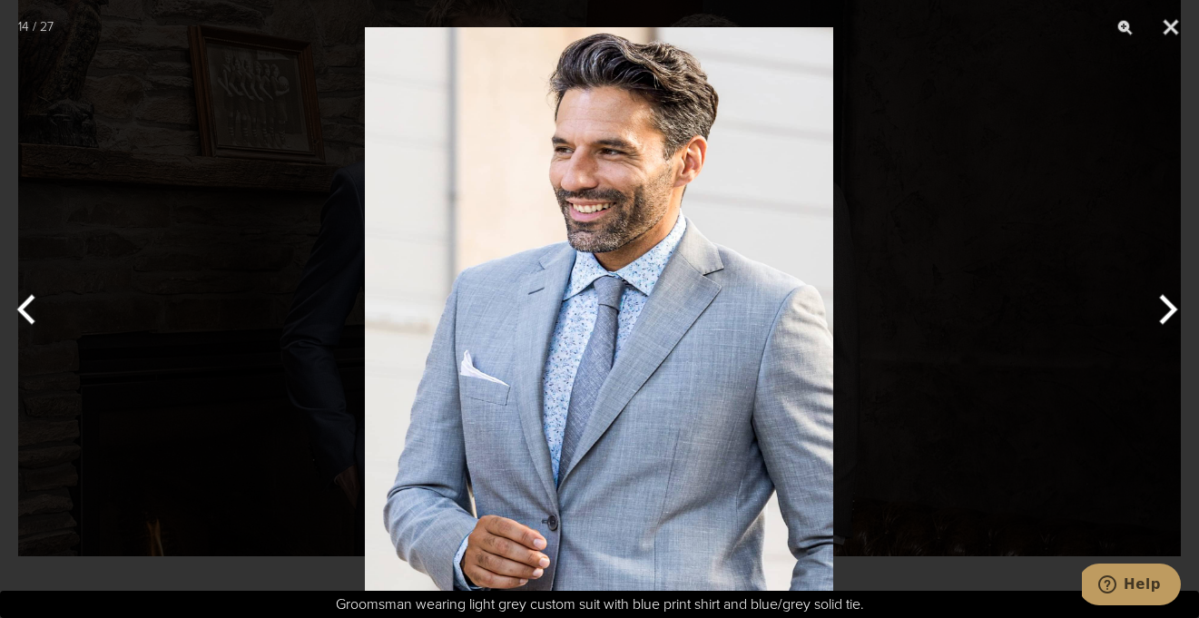
click at [1150, 323] on button "Next" at bounding box center [1165, 309] width 68 height 91
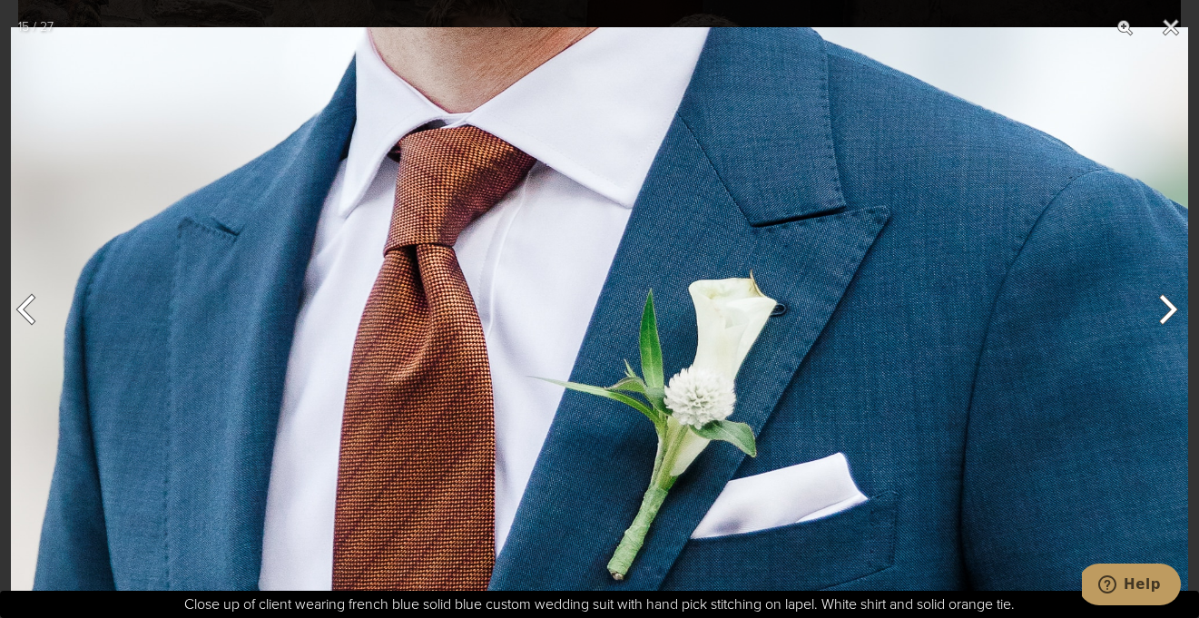
click at [1163, 338] on button "Next" at bounding box center [1165, 309] width 68 height 91
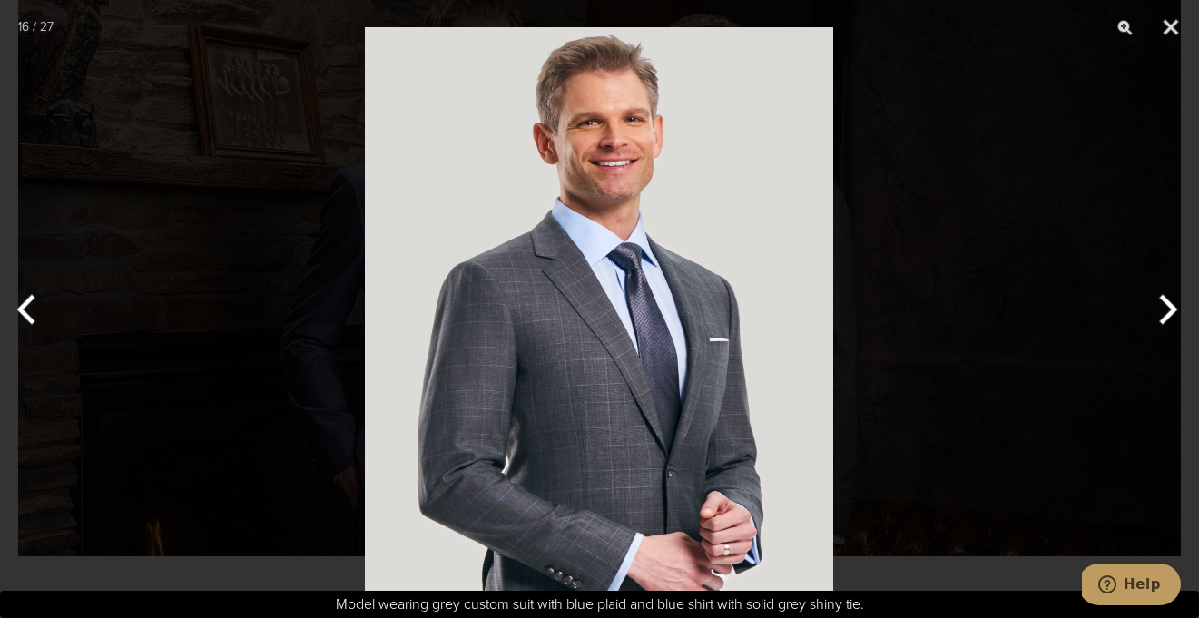
click at [1162, 328] on button "Next" at bounding box center [1165, 309] width 68 height 91
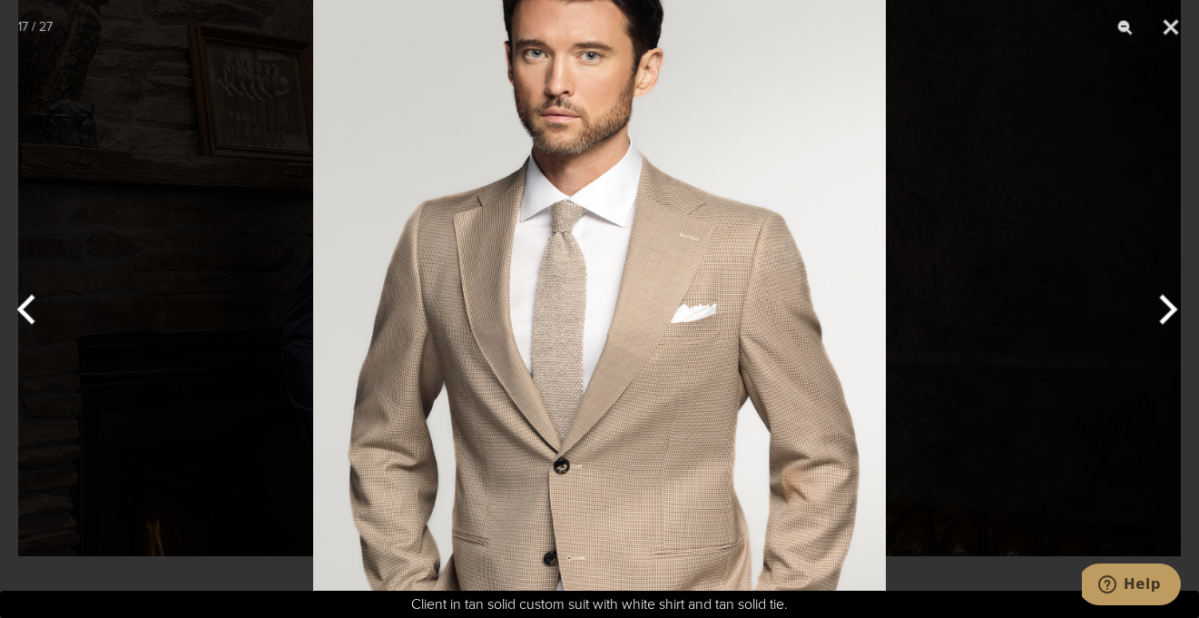
click at [1161, 302] on button "Next" at bounding box center [1165, 309] width 68 height 91
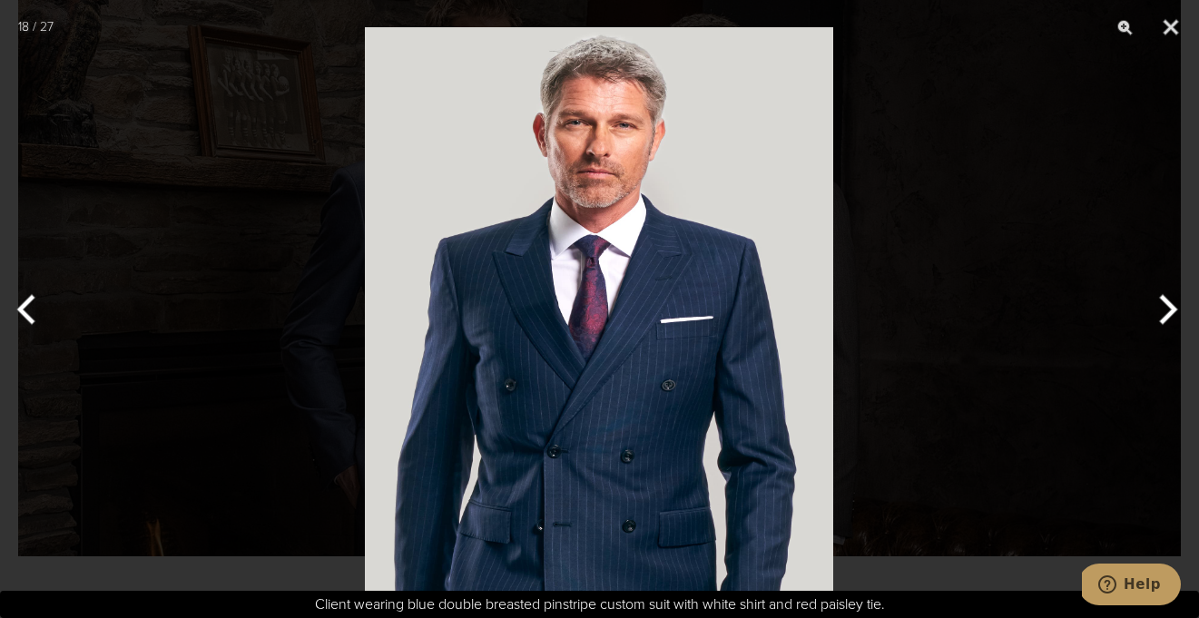
click at [1161, 305] on button "Next" at bounding box center [1165, 309] width 68 height 91
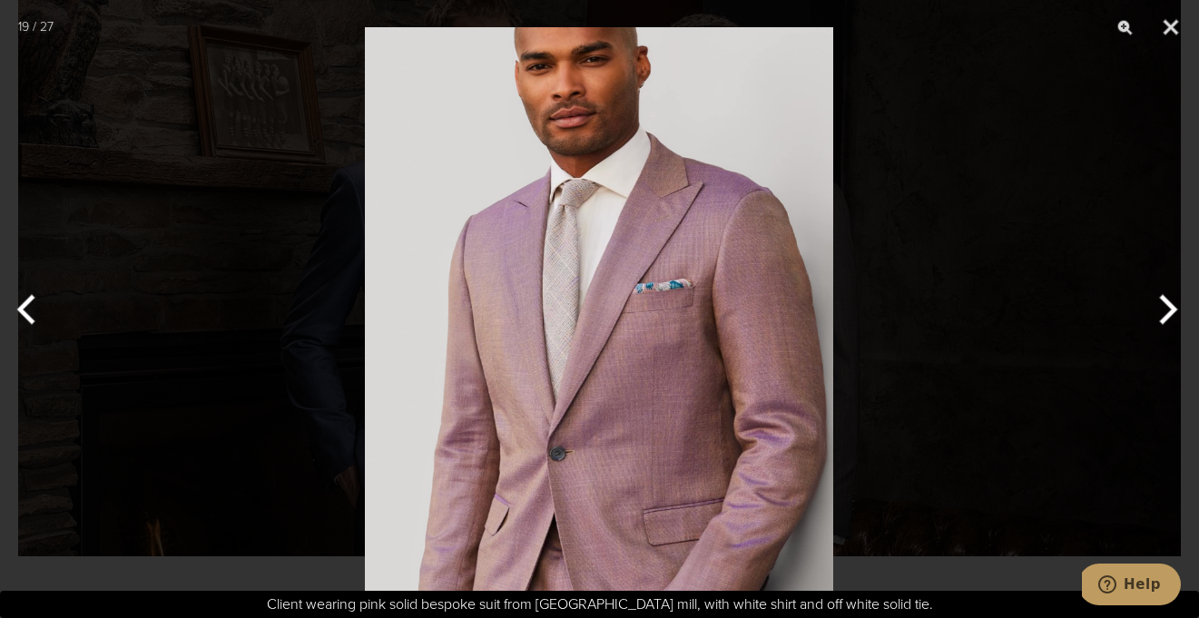
click at [1161, 305] on button "Next" at bounding box center [1165, 309] width 68 height 91
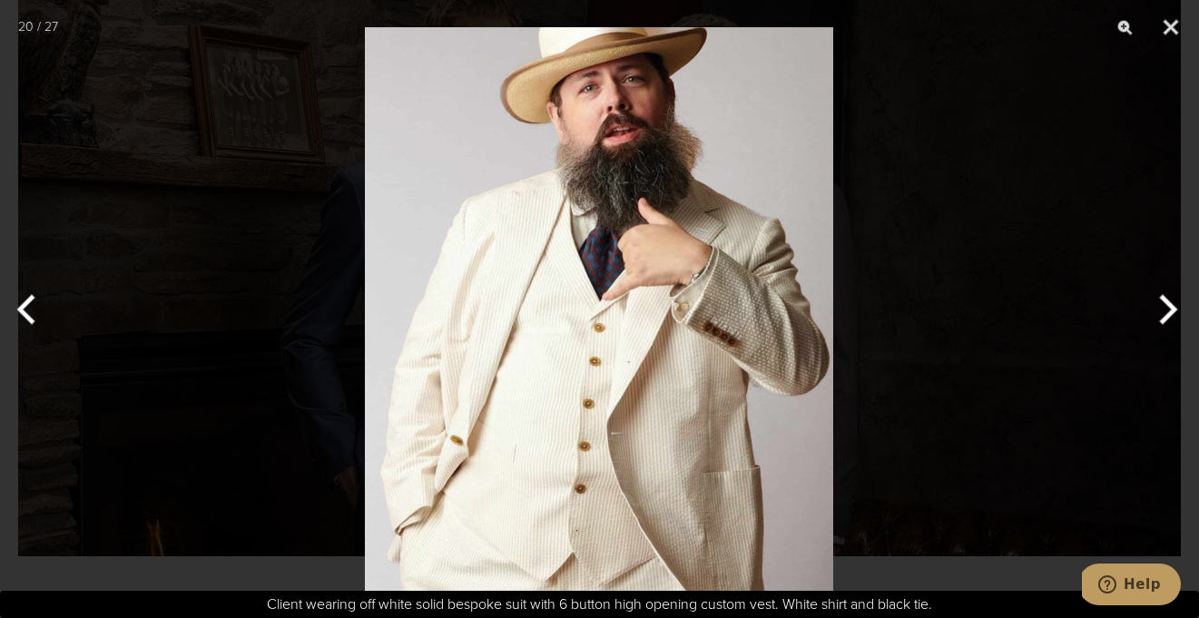
click at [1160, 307] on button "Next" at bounding box center [1165, 309] width 68 height 91
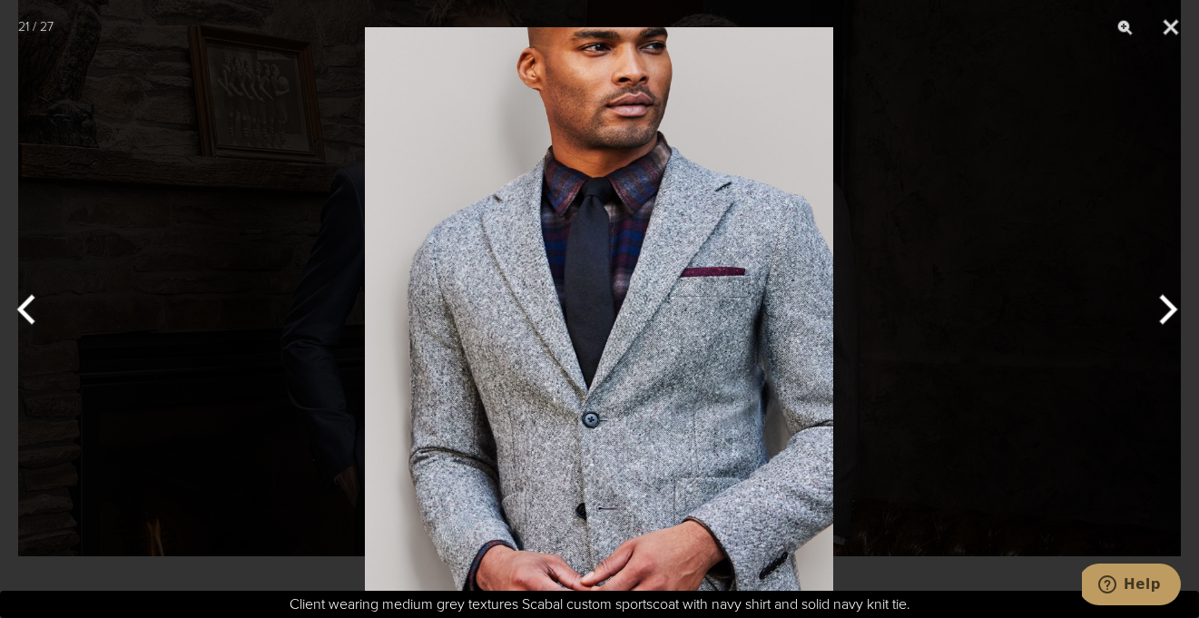
click at [1160, 307] on button "Next" at bounding box center [1165, 309] width 68 height 91
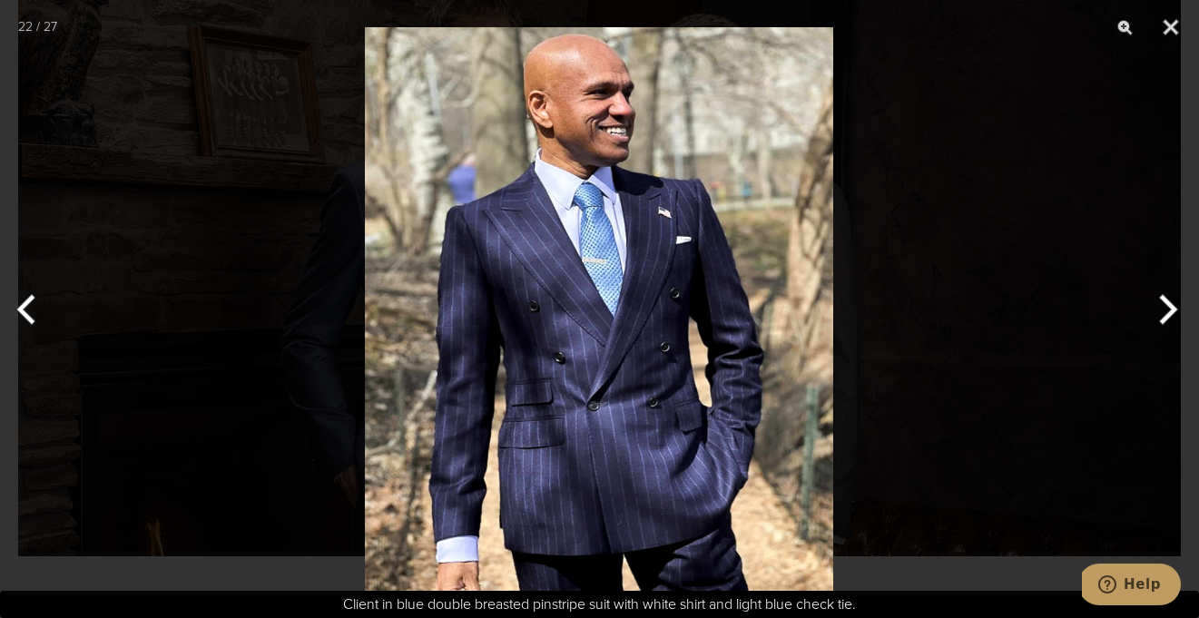
click at [1160, 307] on button "Next" at bounding box center [1165, 309] width 68 height 91
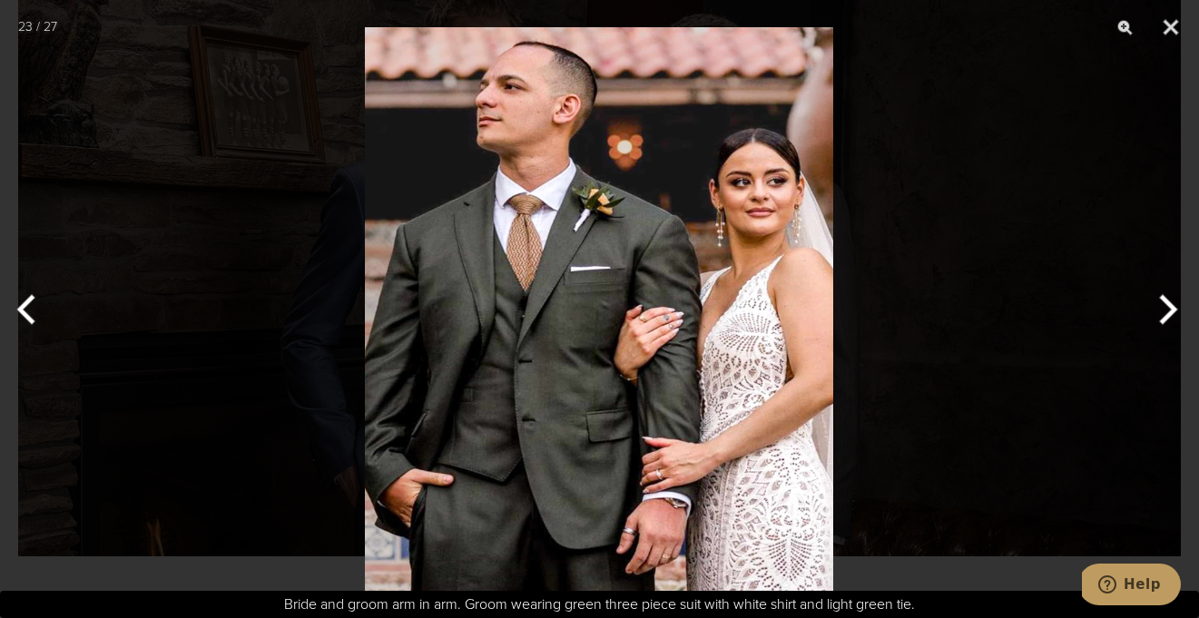
click at [1160, 307] on button "Next" at bounding box center [1165, 309] width 68 height 91
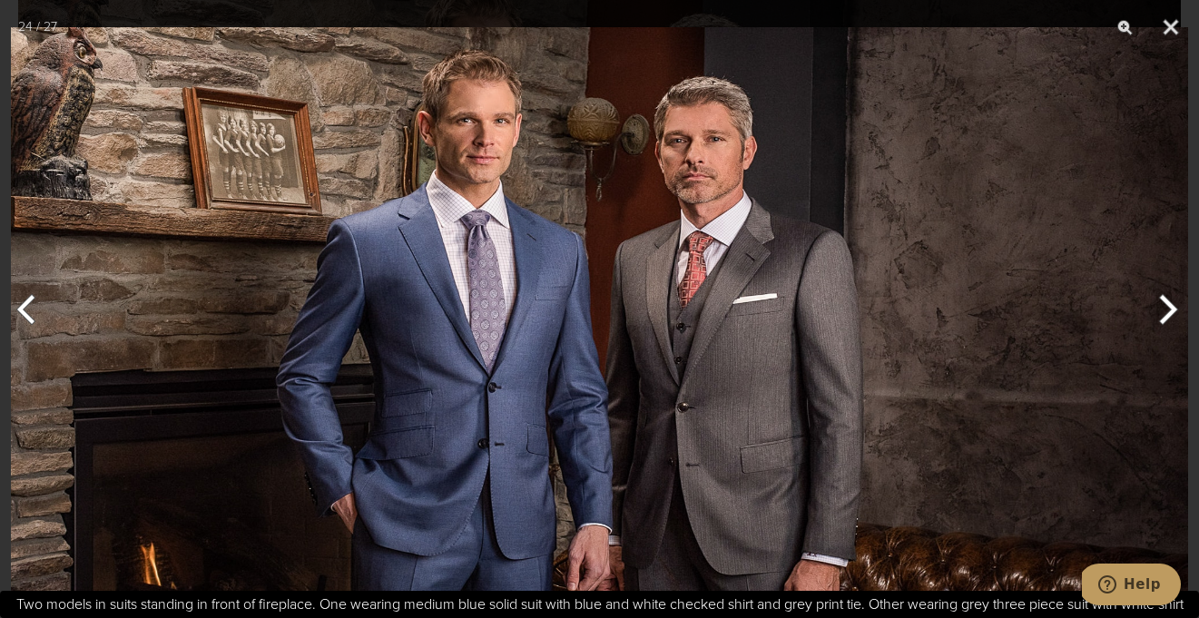
click at [1160, 307] on button "Next" at bounding box center [1165, 309] width 68 height 91
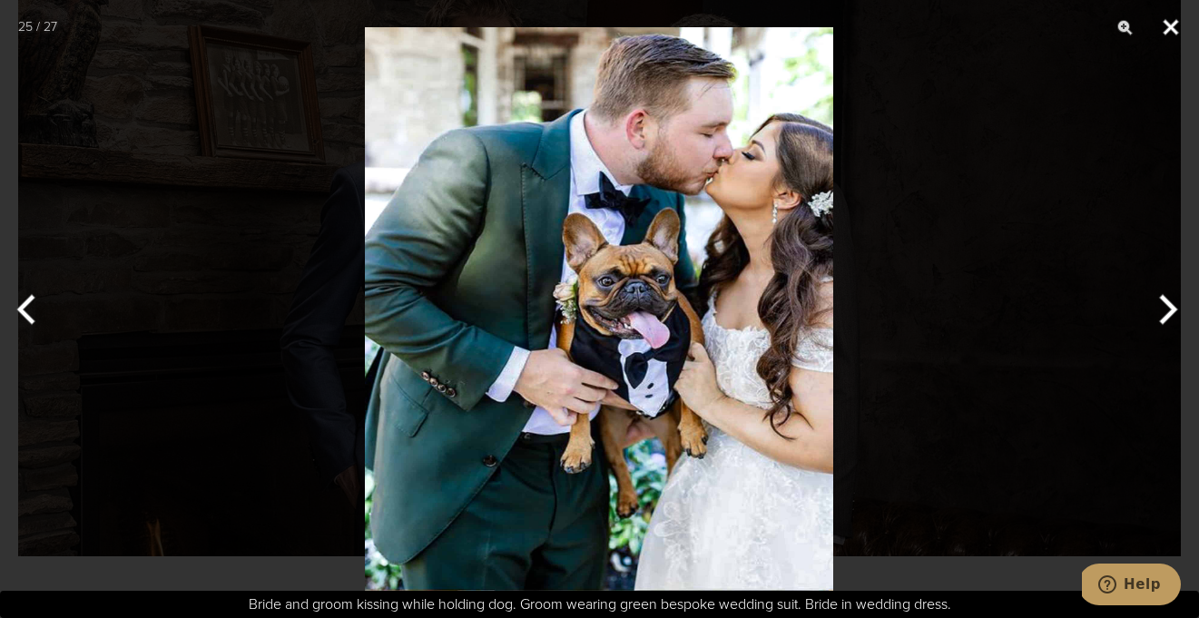
click at [1165, 27] on button "Close" at bounding box center [1170, 27] width 45 height 54
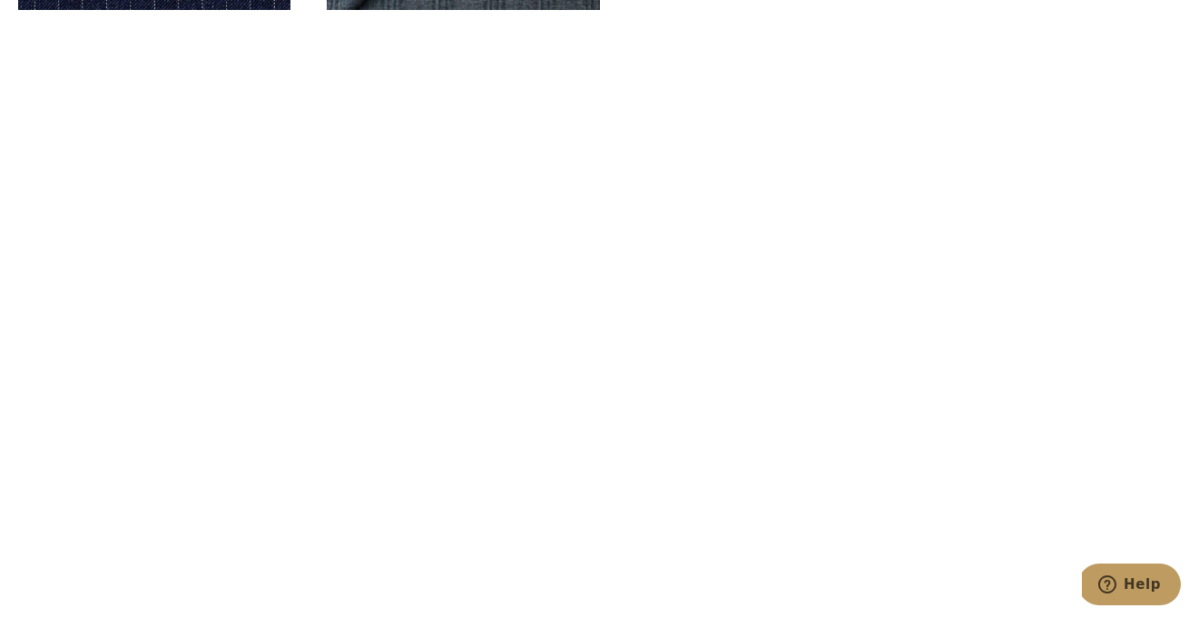
scroll to position [5478, 0]
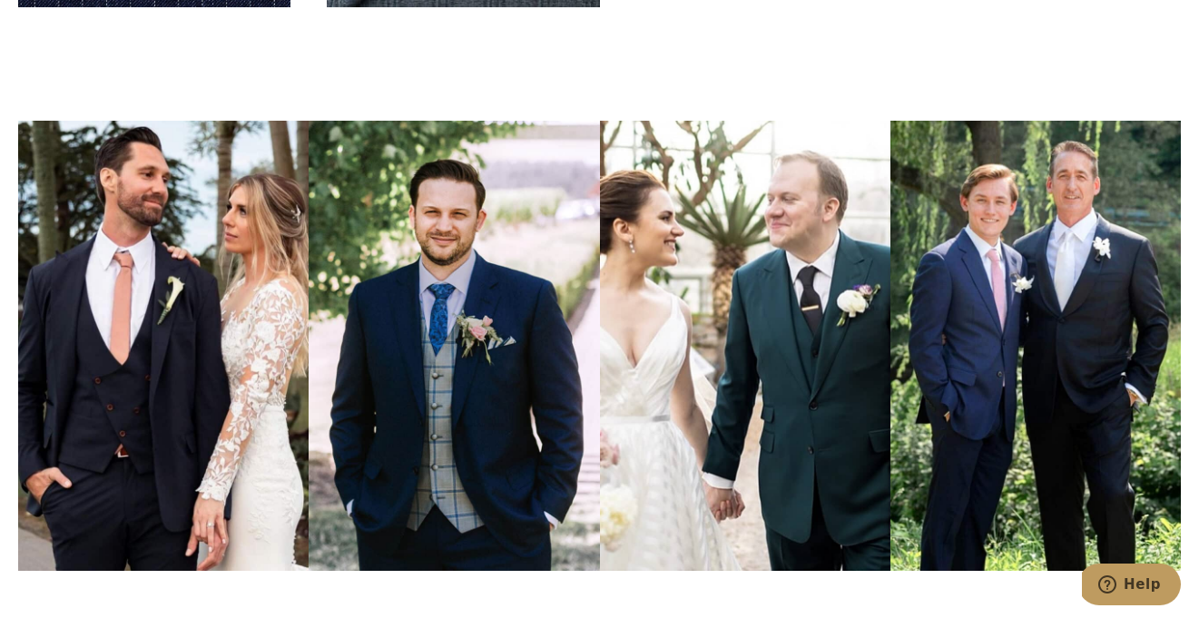
click at [961, 270] on img at bounding box center [1035, 345] width 290 height 449
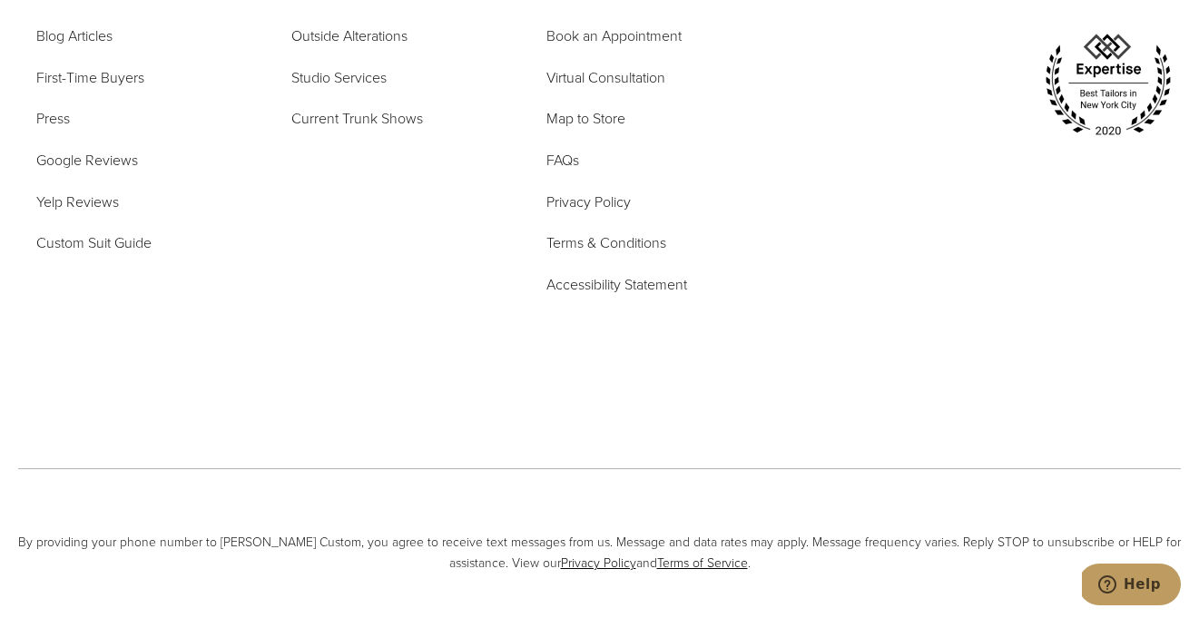
scroll to position [10416, 0]
